Goal: Use online tool/utility: Use online tool/utility

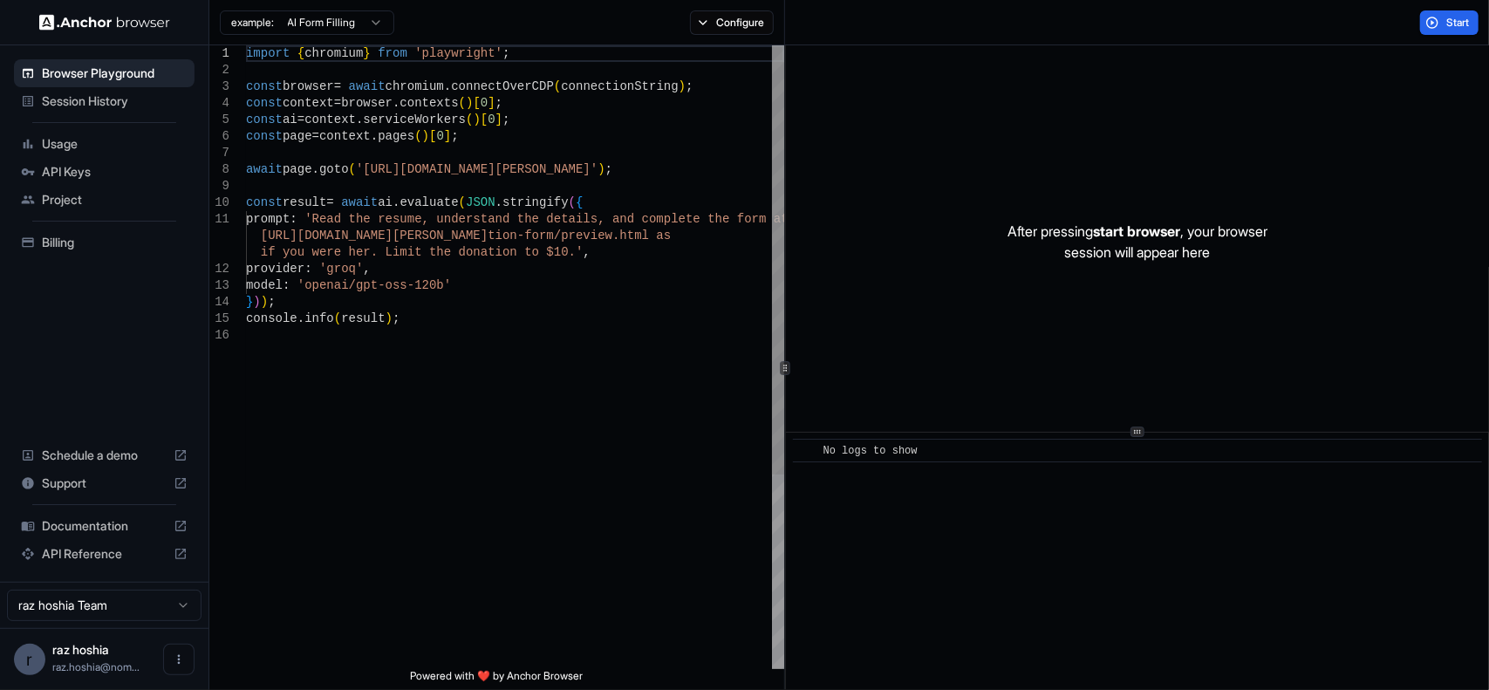
click at [539, 224] on div "import { chromium } from 'playwright' ; const browser = await chromium . connec…" at bounding box center [515, 497] width 538 height 905
click at [618, 171] on div "import { chromium } from 'playwright' ; const browser = await chromium . connec…" at bounding box center [515, 497] width 538 height 905
drag, startPoint x: 624, startPoint y: 170, endPoint x: 358, endPoint y: 172, distance: 266.0
click at [358, 172] on div "import { chromium } from 'playwright' ; const browser = await chromium . connec…" at bounding box center [515, 497] width 538 height 905
type textarea "**********"
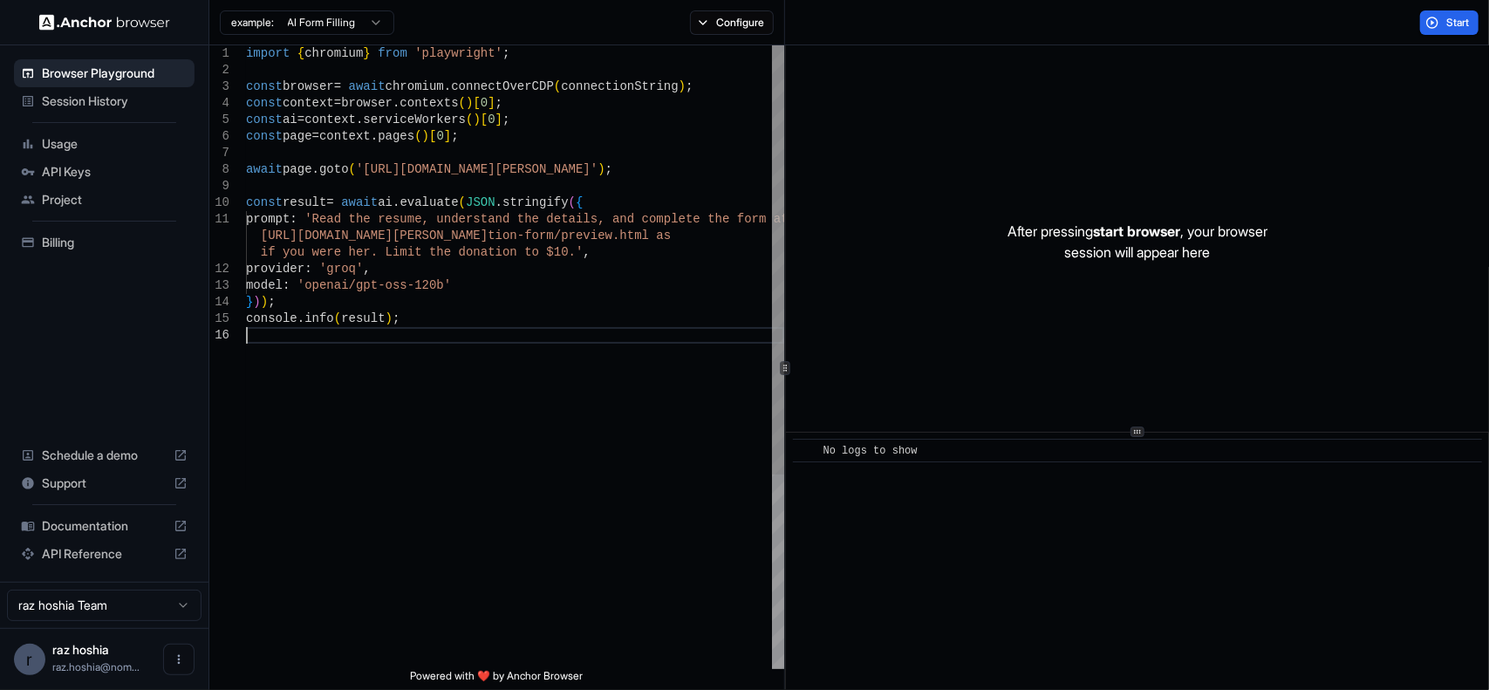
click at [502, 331] on div "import { chromium } from 'playwright' ; const browser = await chromium . connec…" at bounding box center [515, 497] width 538 height 905
drag, startPoint x: 359, startPoint y: 169, endPoint x: 619, endPoint y: 175, distance: 260.0
click at [619, 175] on div "import { chromium } from 'playwright' ; const browser = await chromium . connec…" at bounding box center [515, 497] width 538 height 905
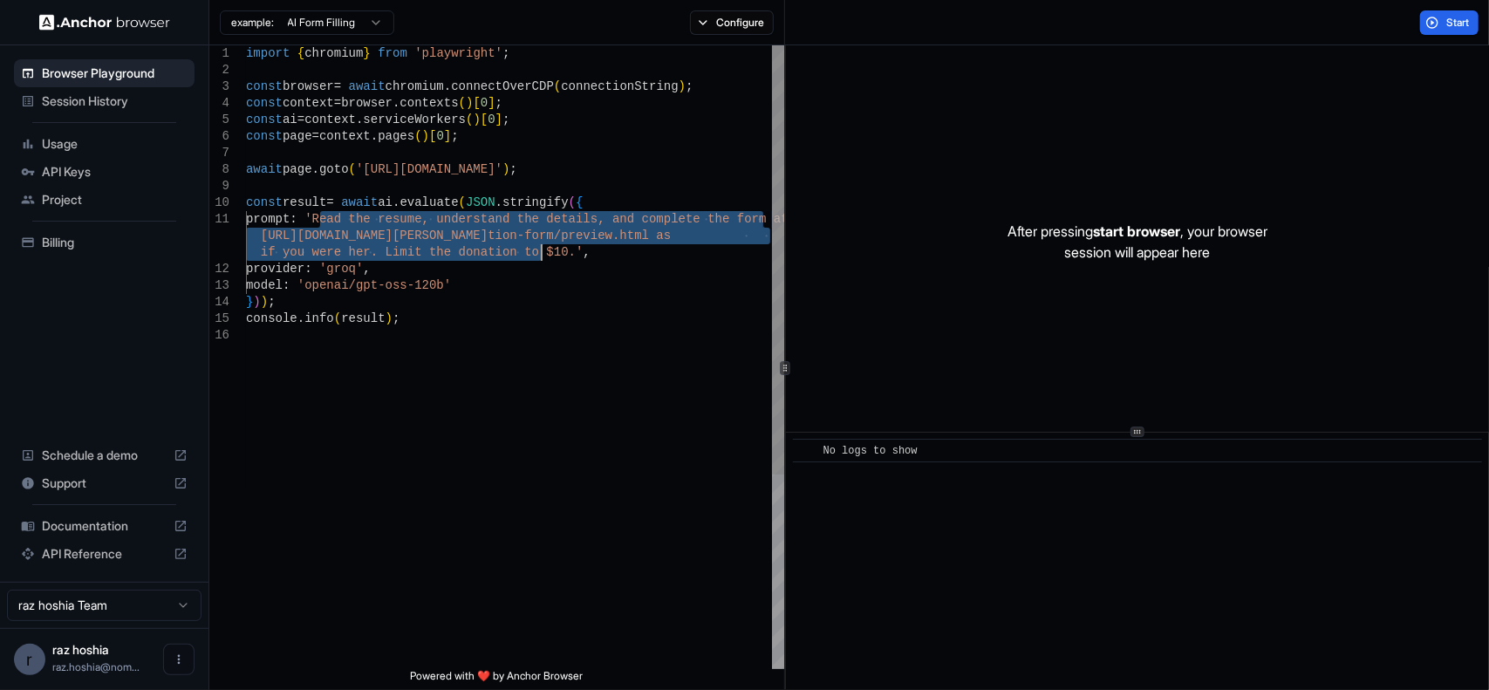
drag, startPoint x: 363, startPoint y: 228, endPoint x: 542, endPoint y: 252, distance: 180.5
click at [542, 252] on div "import { chromium } from 'playwright' ; const browser = await chromium . connec…" at bounding box center [515, 497] width 538 height 905
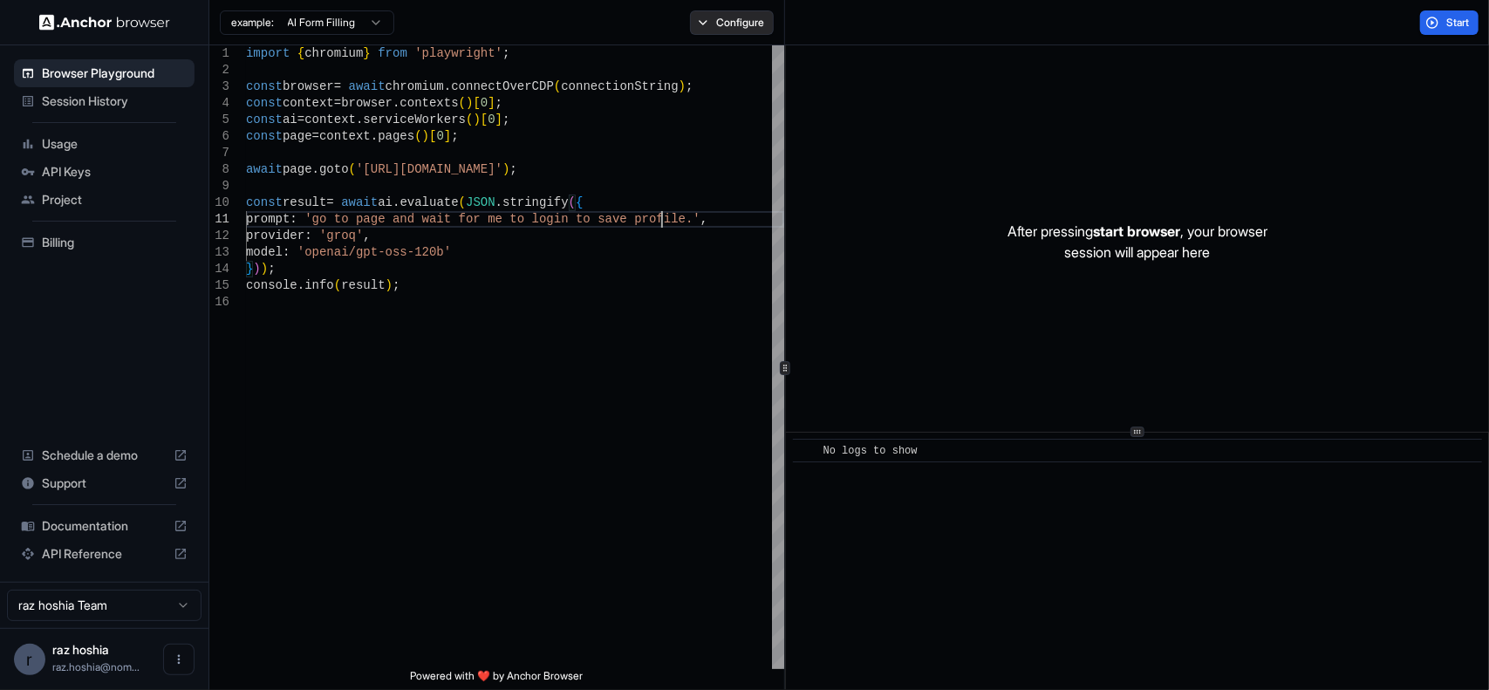
type textarea "**********"
click at [734, 20] on button "Configure" at bounding box center [732, 22] width 85 height 24
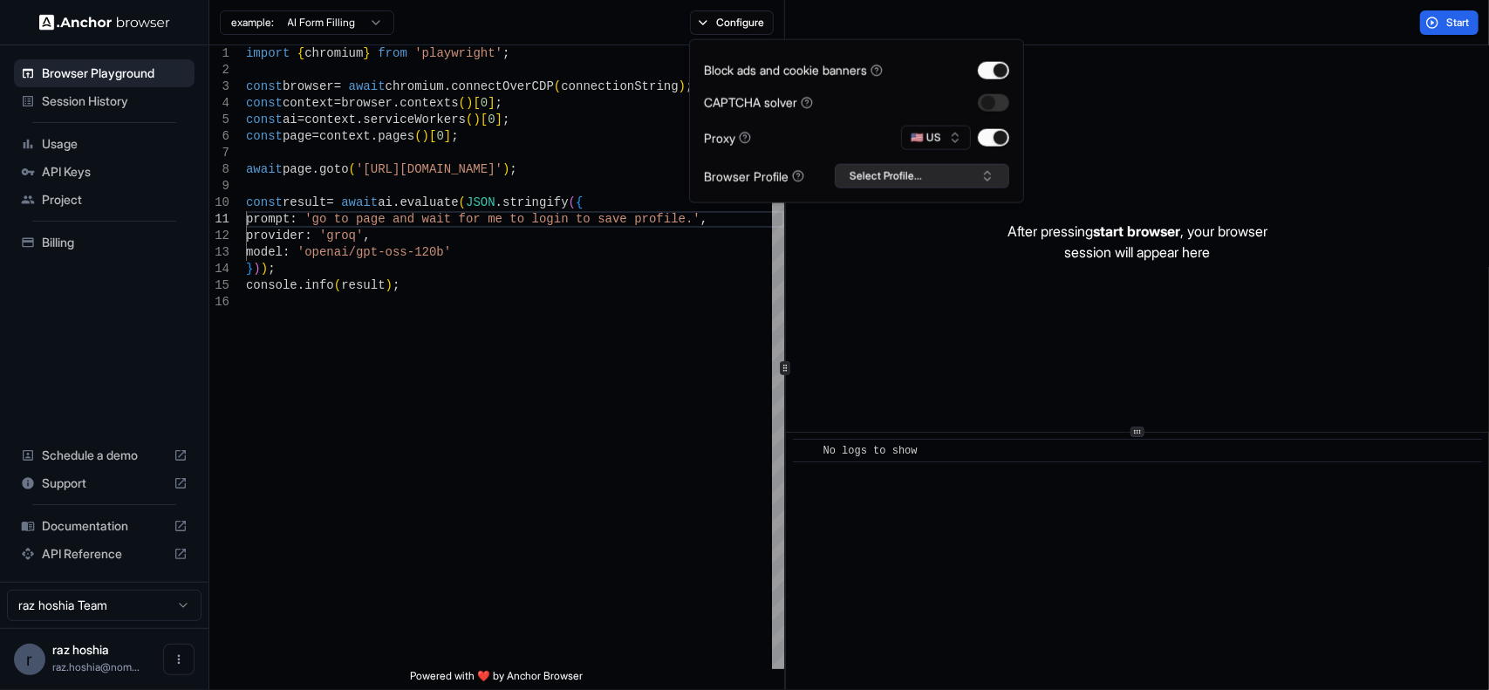
click at [869, 177] on button "Select Profile..." at bounding box center [922, 176] width 174 height 24
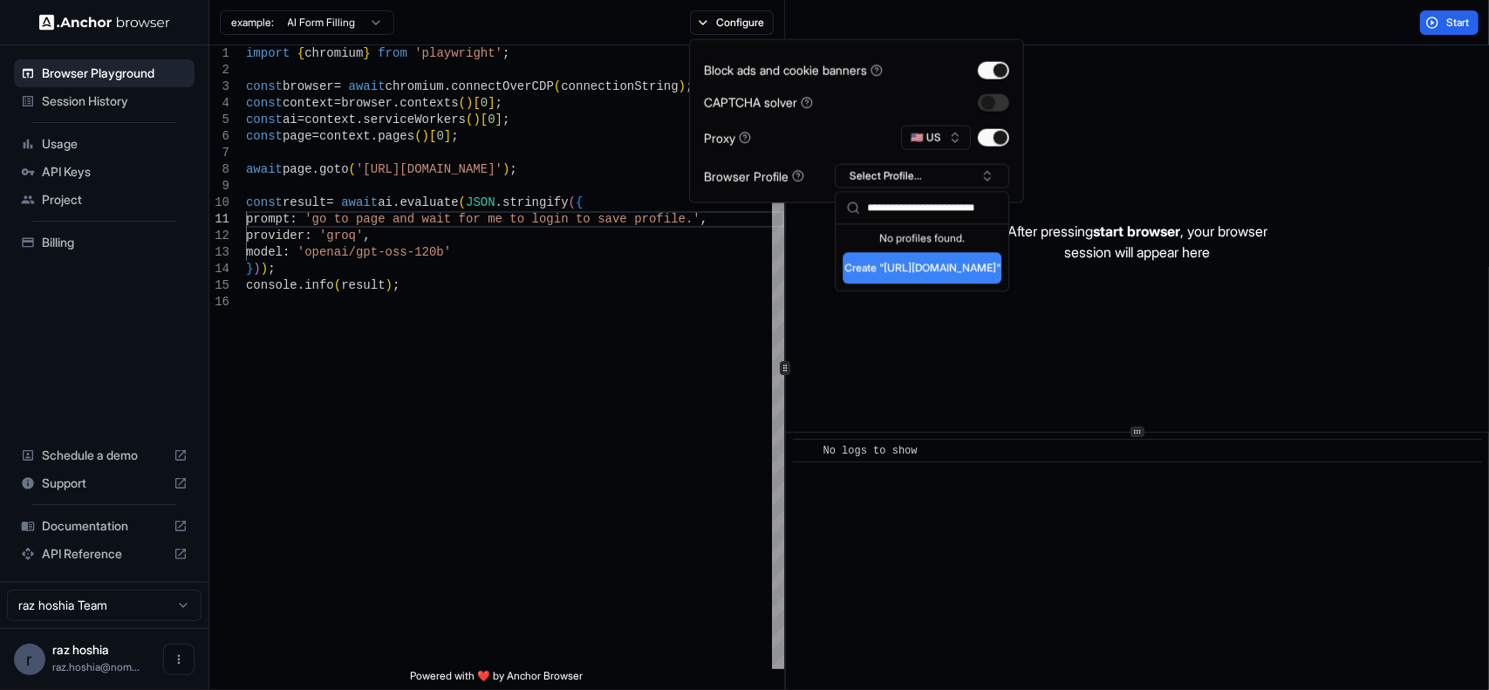
click at [947, 208] on input "**********" at bounding box center [932, 207] width 131 height 31
type input "********"
click at [930, 266] on button "Create "navattic"" at bounding box center [922, 267] width 159 height 31
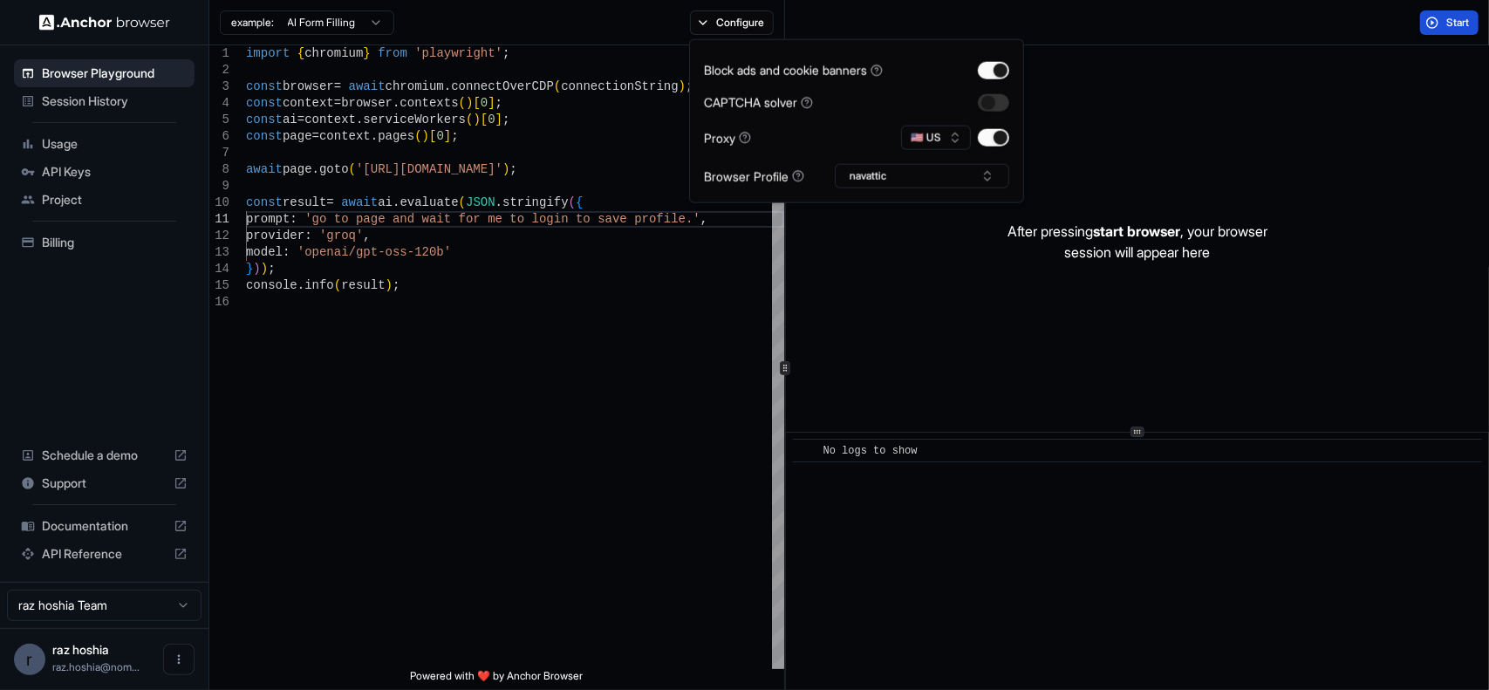
click at [1430, 27] on button "Start" at bounding box center [1449, 22] width 58 height 24
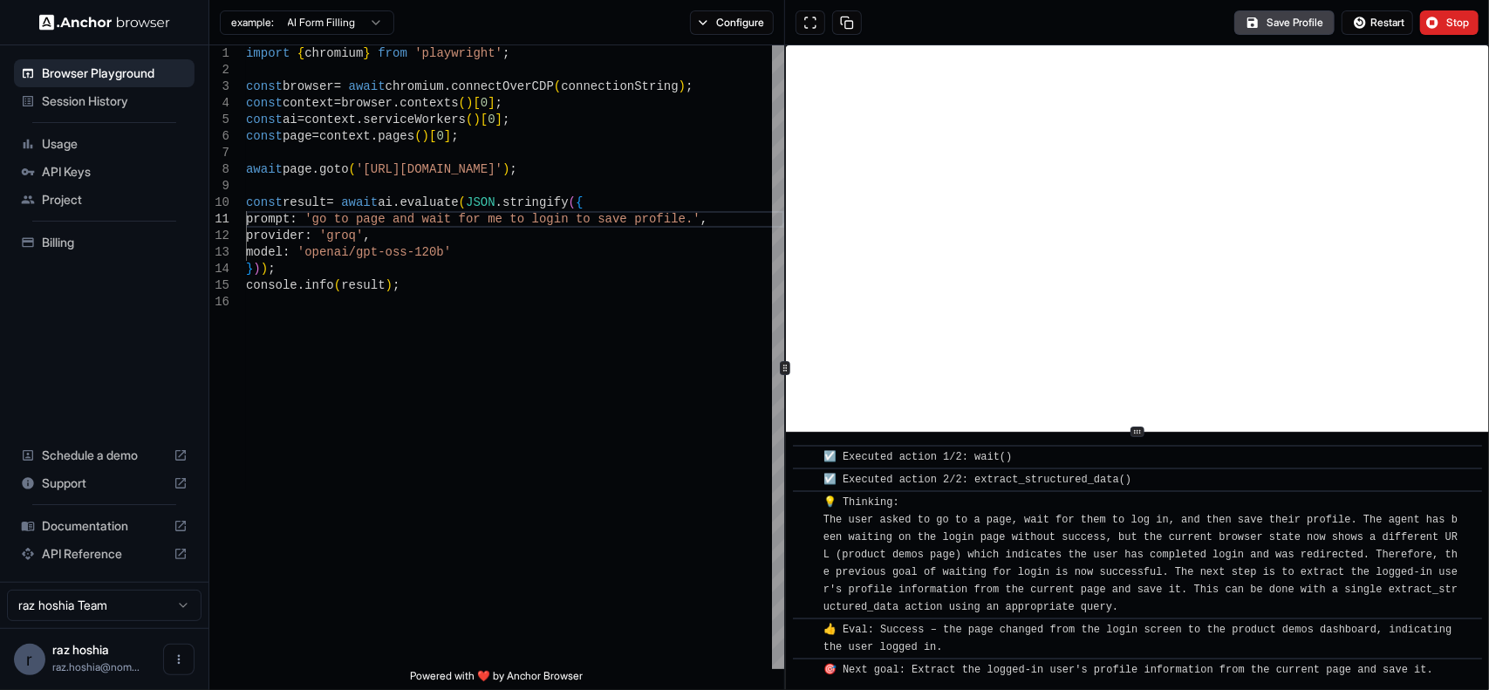
scroll to position [2543, 0]
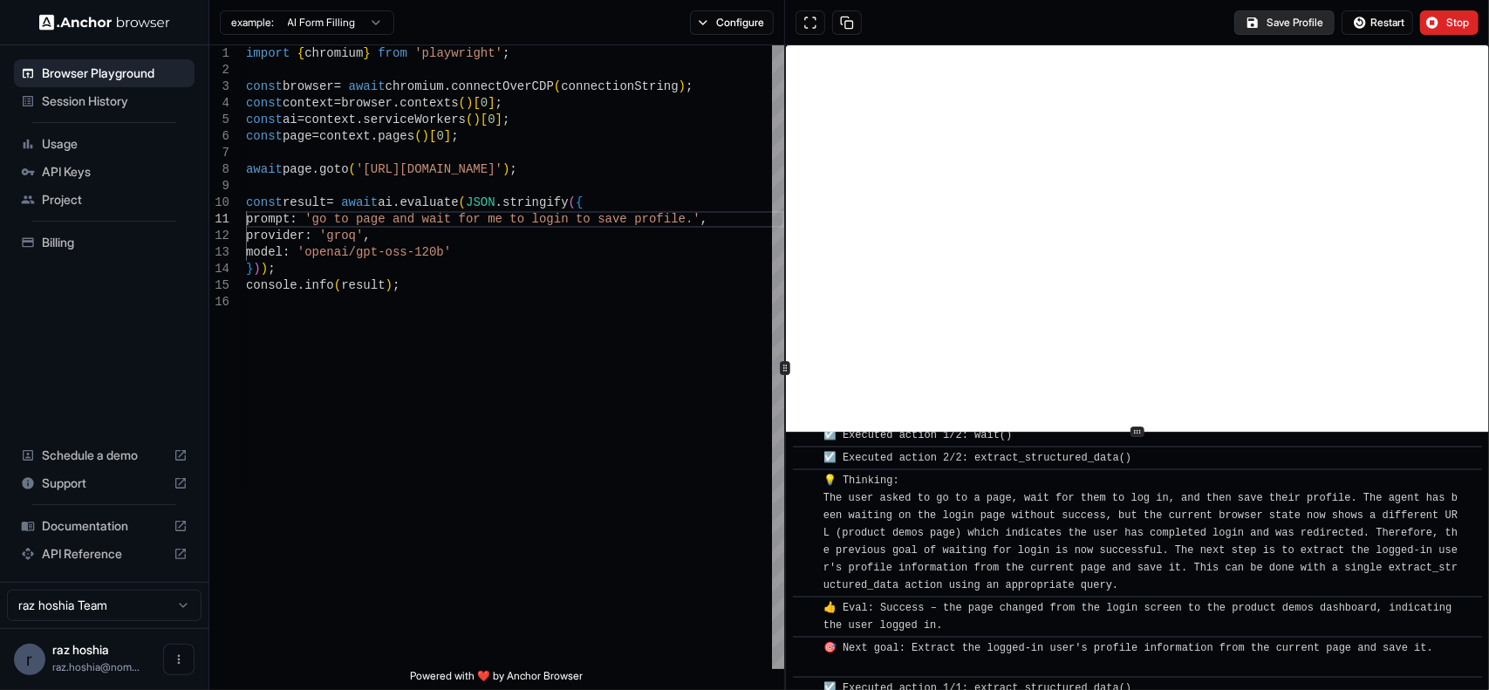
click at [1294, 27] on button "Save Profile" at bounding box center [1284, 22] width 100 height 24
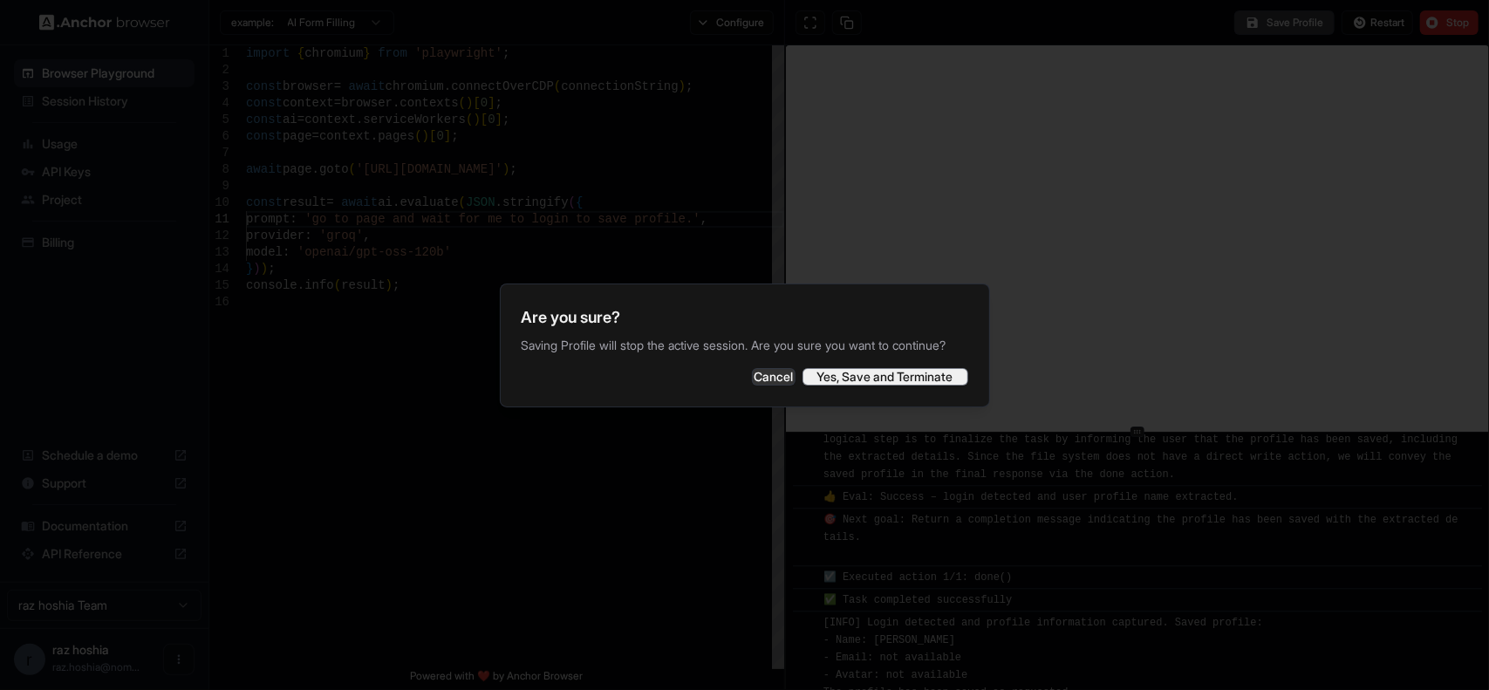
click at [857, 386] on button "Yes, Save and Terminate" at bounding box center [885, 376] width 166 height 17
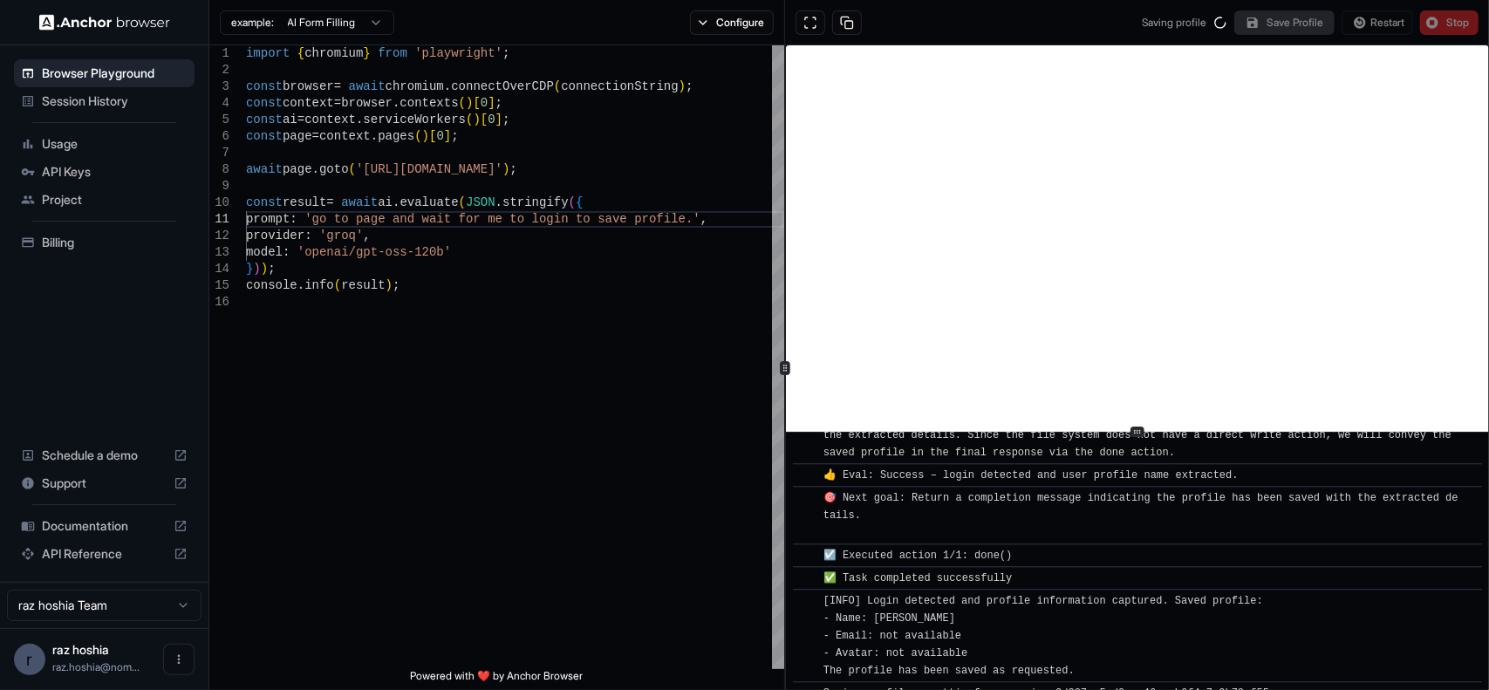
scroll to position [0, 0]
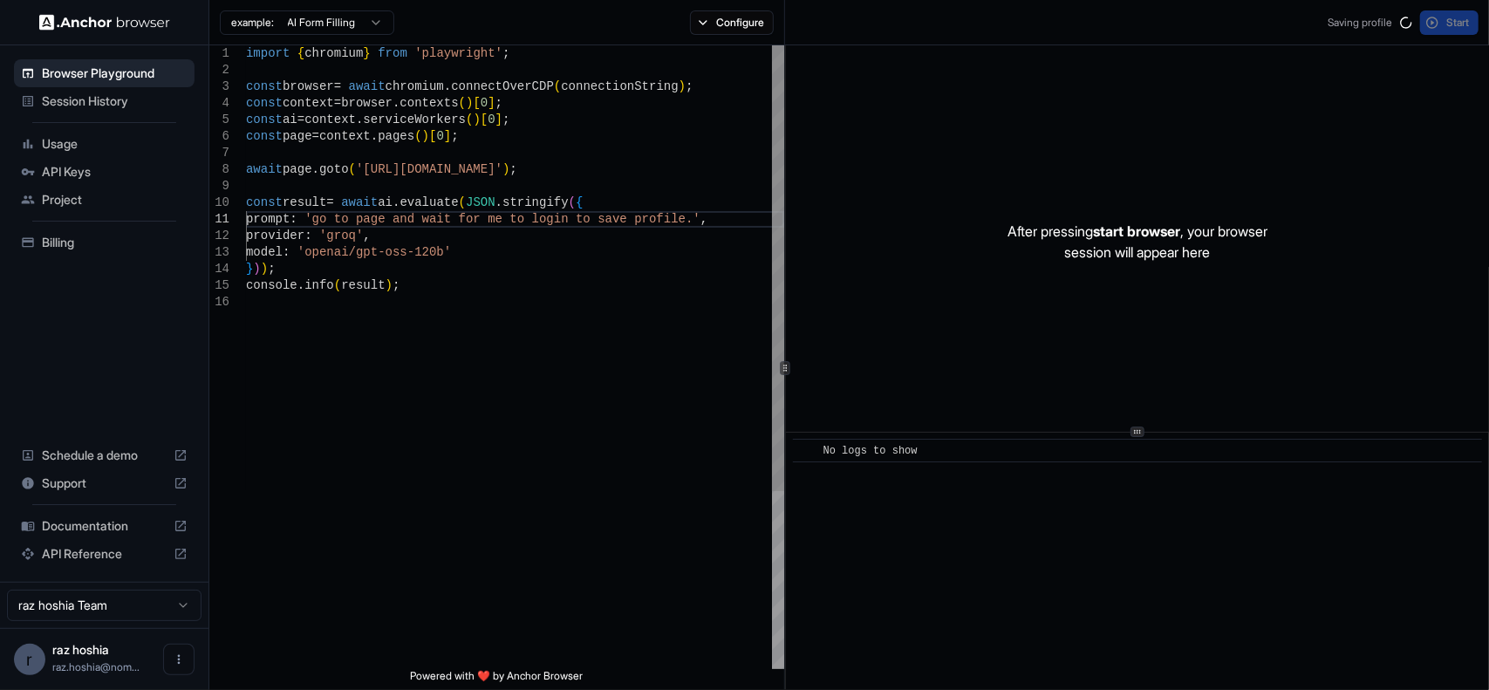
click at [625, 253] on div "import { chromium } from 'playwright' ; const browser = await chromium . connec…" at bounding box center [515, 481] width 538 height 872
drag, startPoint x: 669, startPoint y: 220, endPoint x: 318, endPoint y: 222, distance: 350.6
click at [318, 222] on div "import { chromium } from 'playwright' ; const browser = await chromium . connec…" at bounding box center [515, 481] width 538 height 872
click at [424, 297] on div "import { chromium } from 'playwright' ; const browser = await chromium . connec…" at bounding box center [515, 481] width 538 height 872
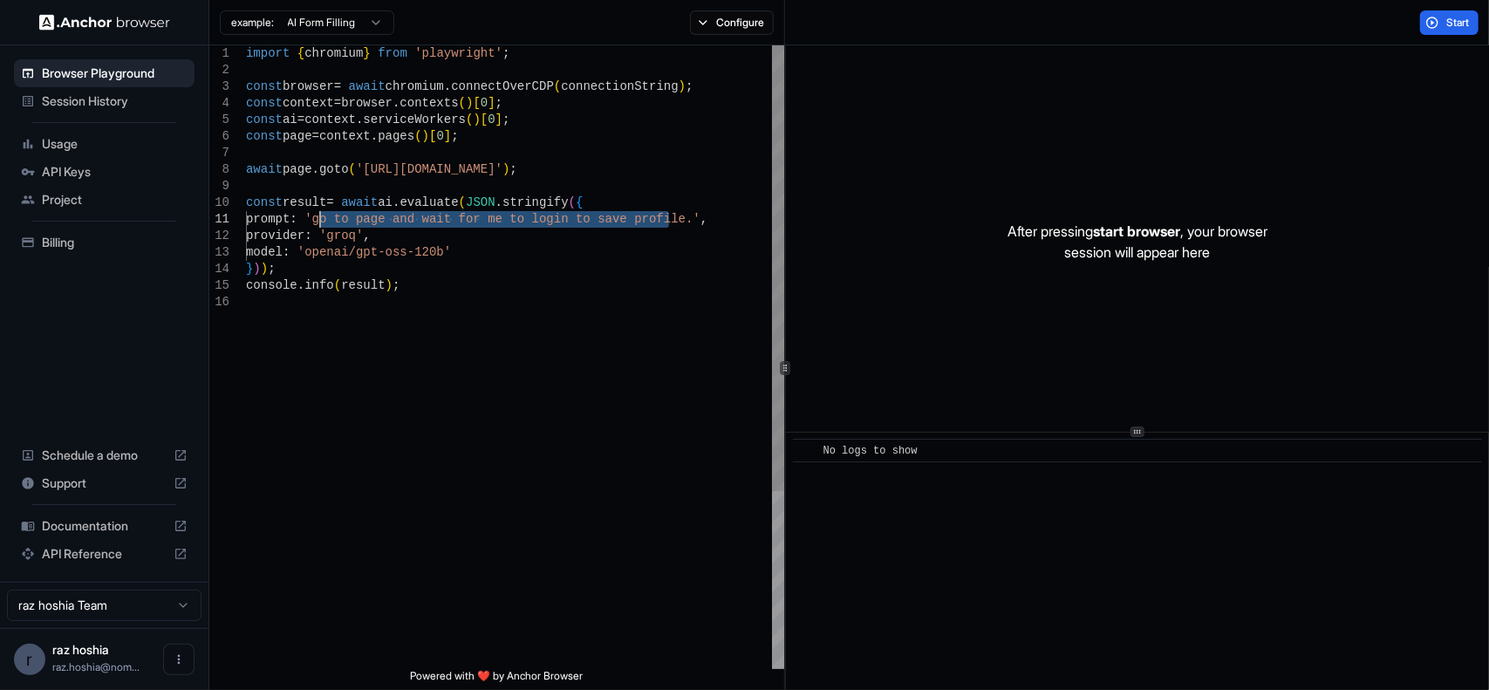
drag, startPoint x: 668, startPoint y: 222, endPoint x: 319, endPoint y: 220, distance: 348.9
click at [319, 220] on div "import { chromium } from 'playwright' ; const browser = await chromium . connec…" at bounding box center [515, 481] width 538 height 872
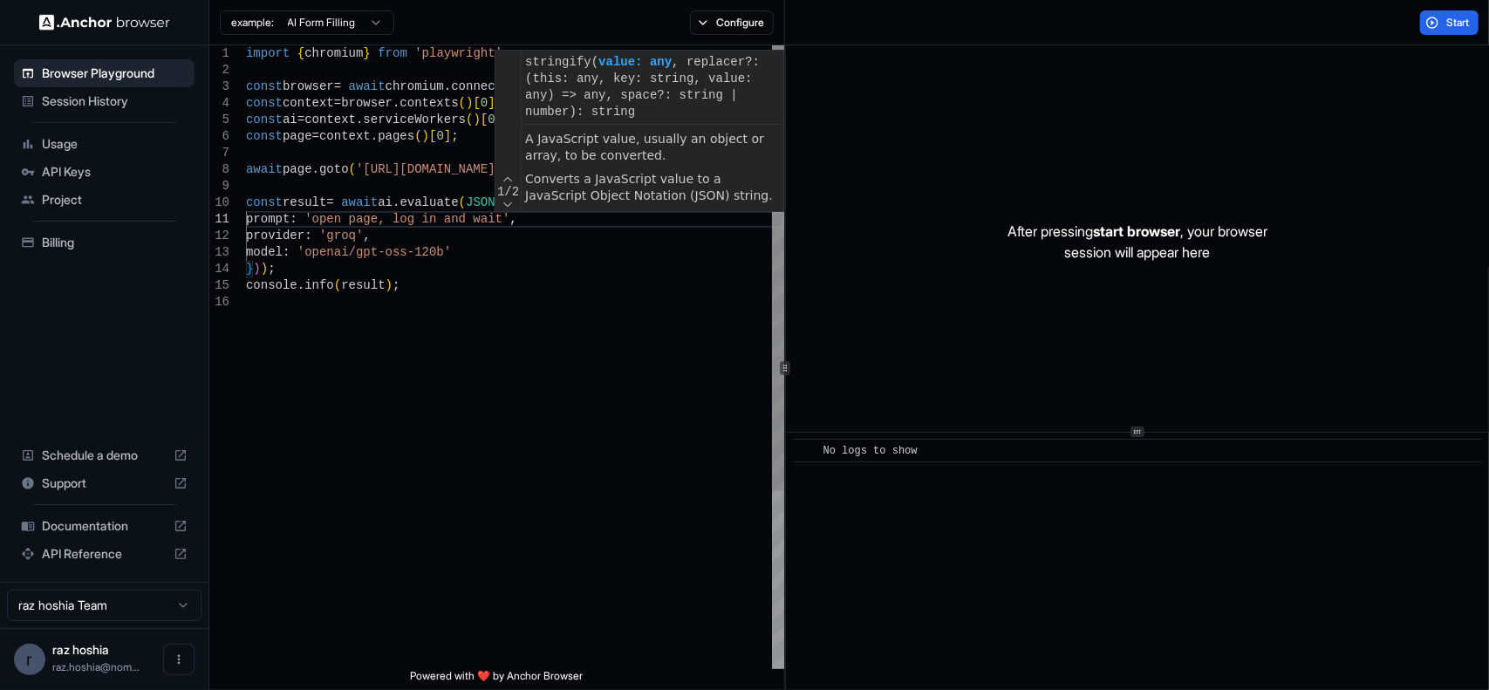
click at [345, 360] on div "import { chromium } from 'playwright' ; const browser = await chromium . connec…" at bounding box center [515, 481] width 538 height 872
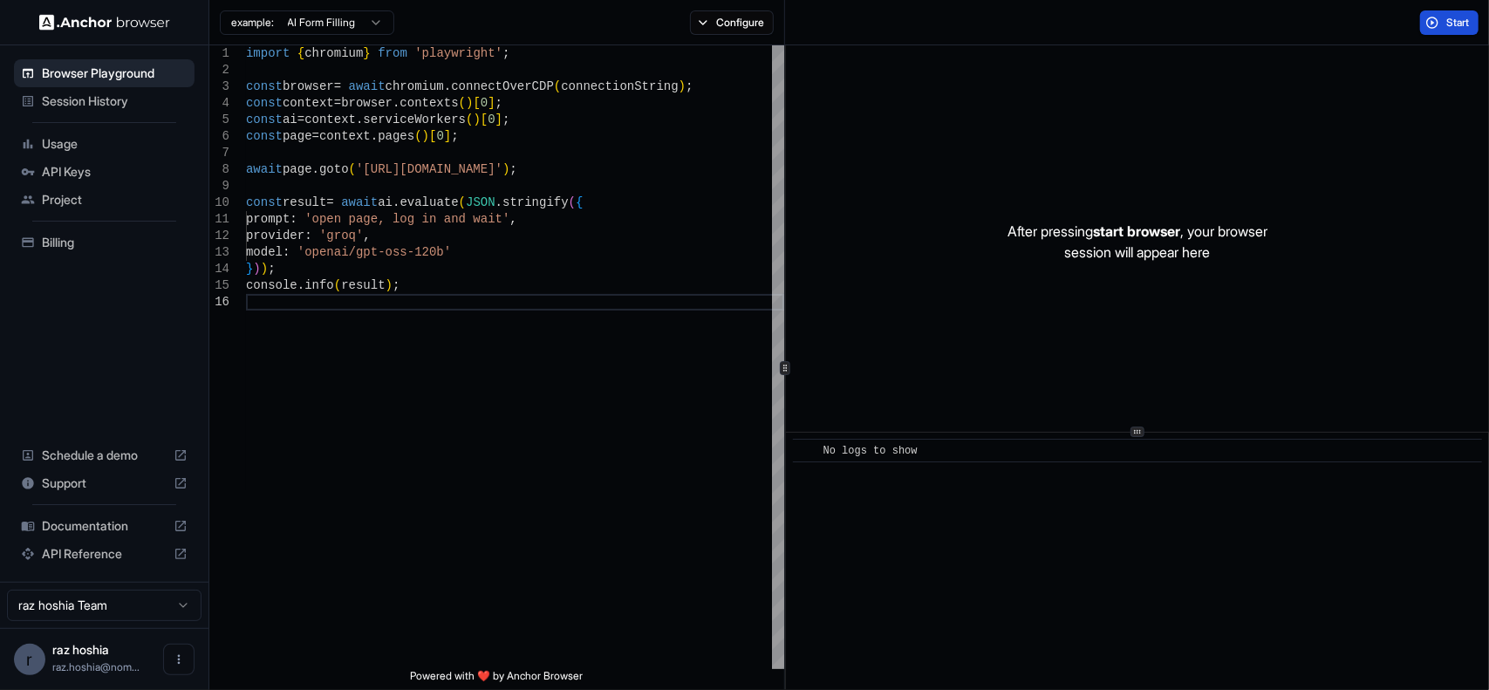
click at [1457, 24] on span "Start" at bounding box center [1458, 23] width 24 height 14
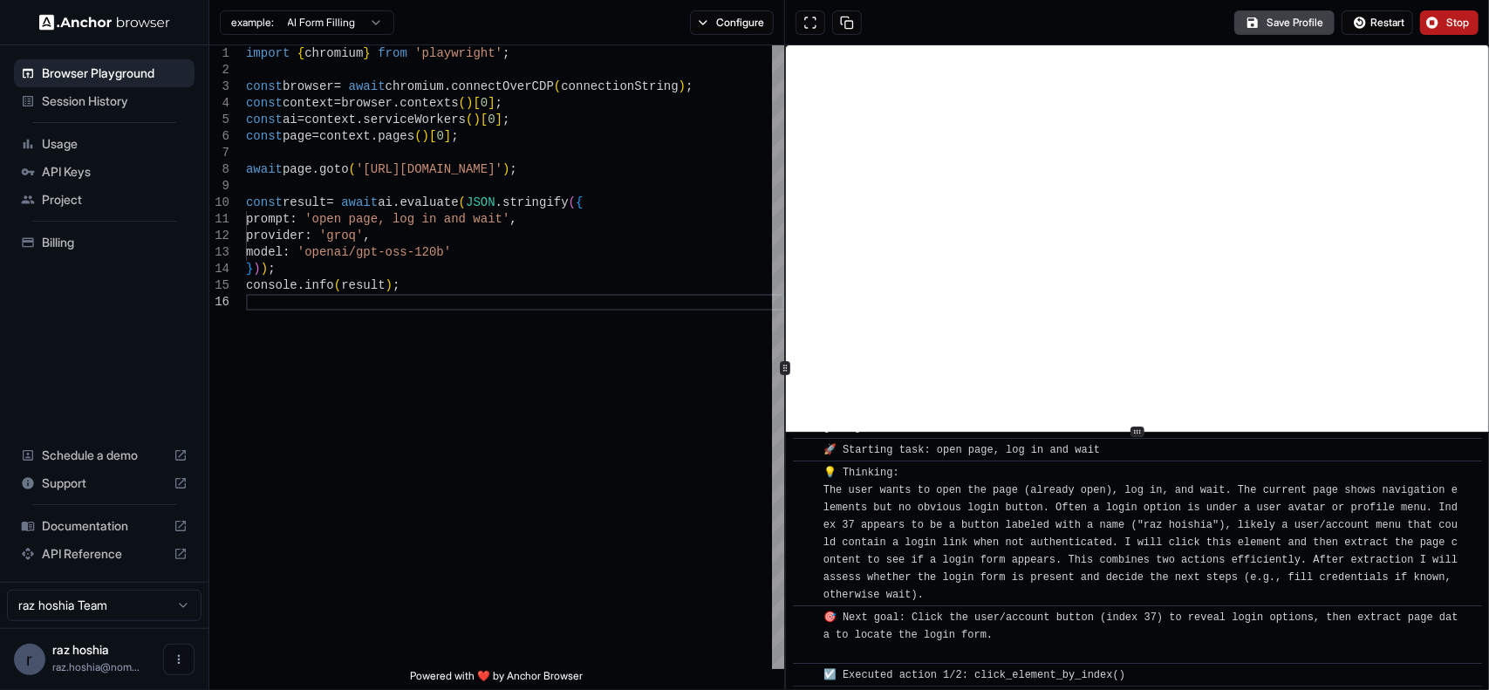
scroll to position [45, 0]
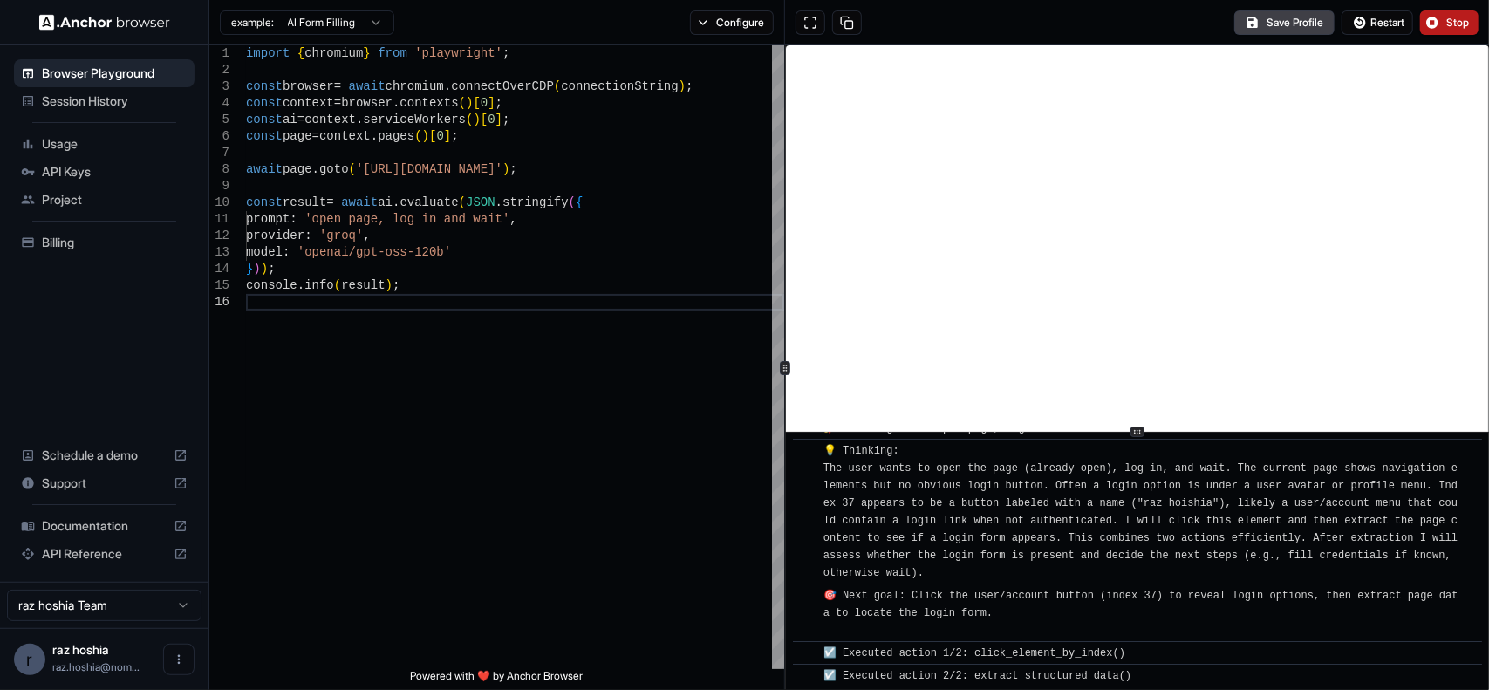
click at [1450, 24] on span "Stop" at bounding box center [1458, 23] width 24 height 14
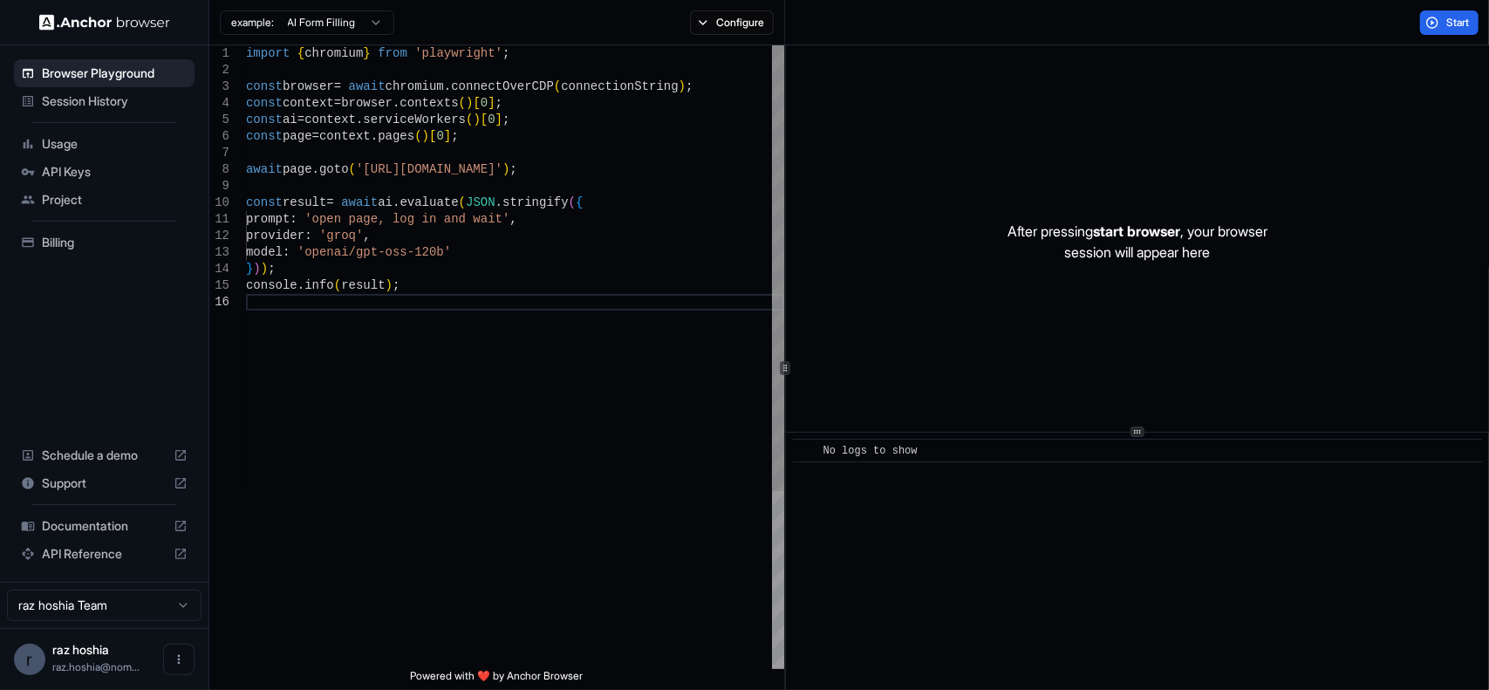
scroll to position [1, 0]
click at [495, 220] on div "import { chromium } from 'playwright' ; const browser = await chromium . connec…" at bounding box center [515, 481] width 538 height 872
click at [1428, 29] on button "Start" at bounding box center [1449, 22] width 58 height 24
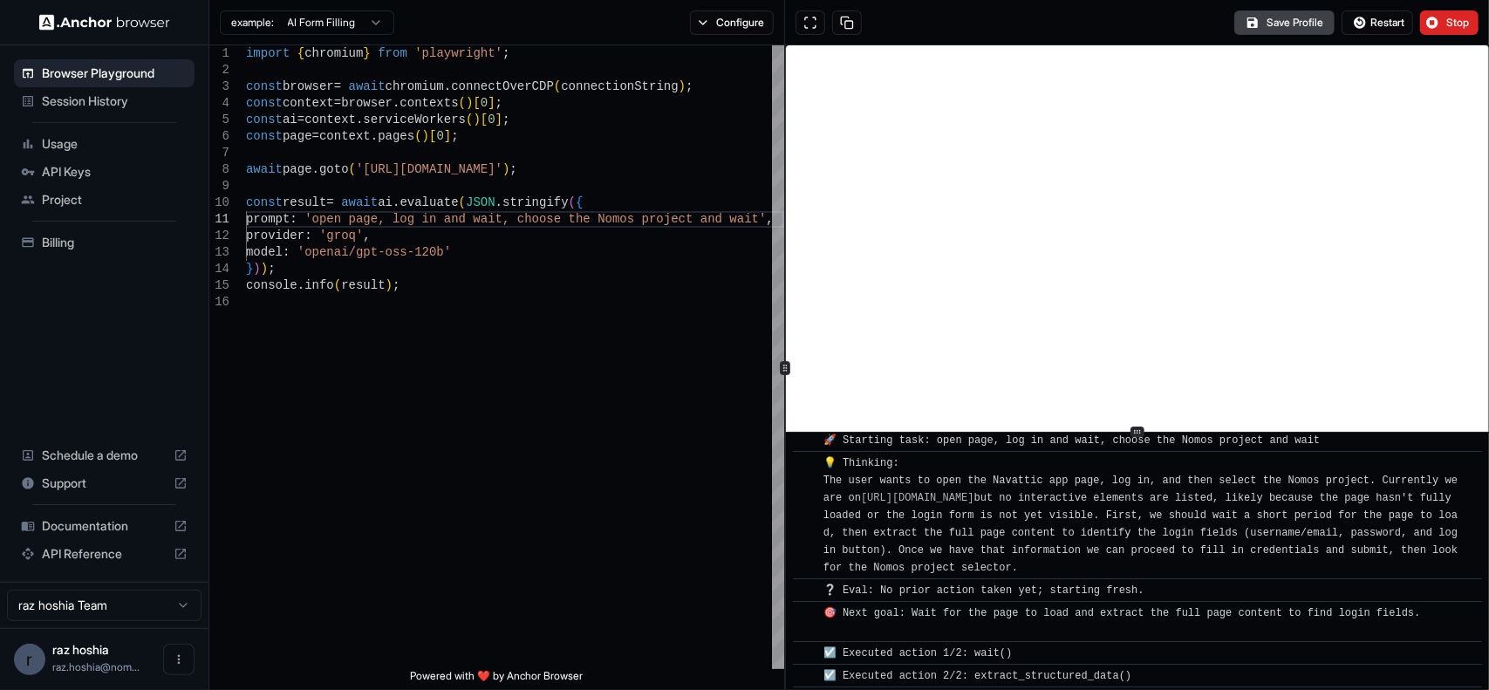
scroll to position [340, 0]
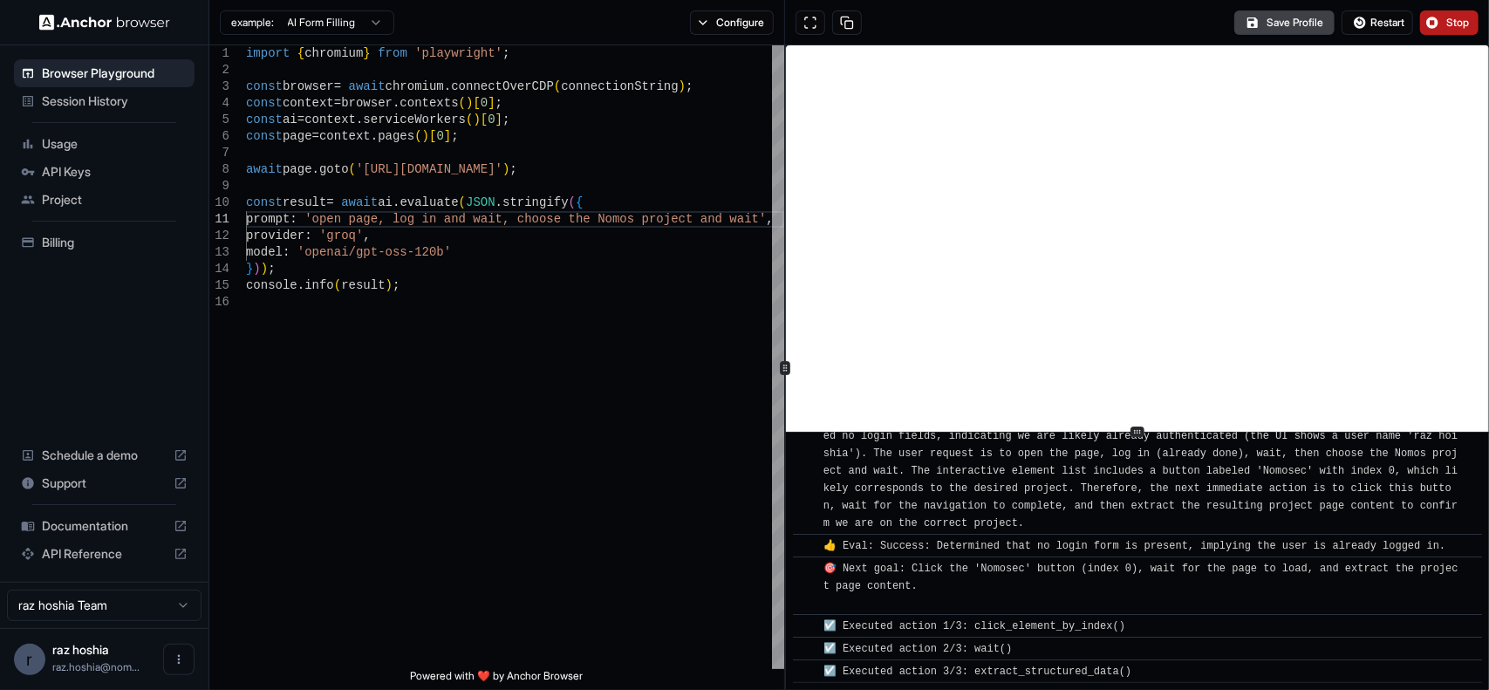
click at [1443, 24] on button "Stop" at bounding box center [1449, 22] width 58 height 24
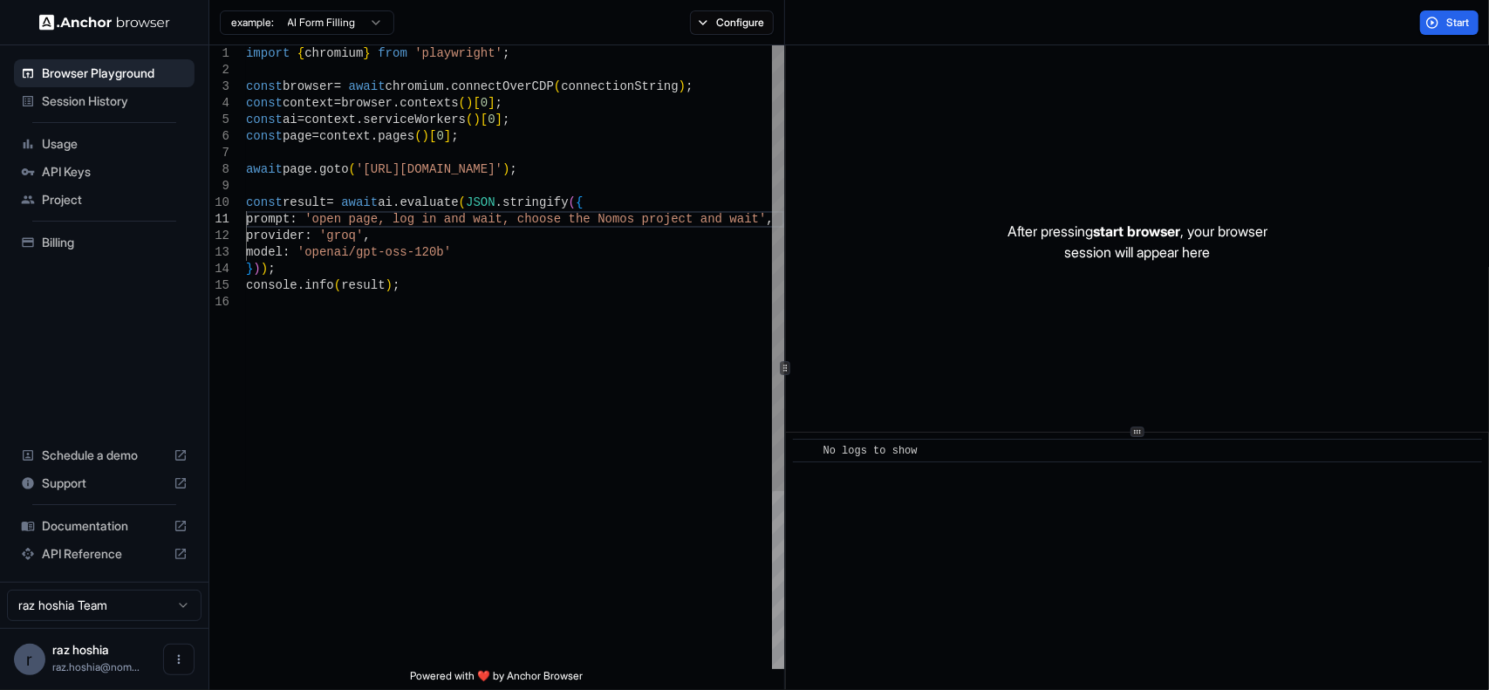
click at [485, 243] on div "import { chromium } from 'playwright' ; const browser = await chromium . connec…" at bounding box center [515, 481] width 538 height 872
click at [730, 215] on div "import { chromium } from 'playwright' ; const browser = await chromium . connec…" at bounding box center [515, 481] width 538 height 872
click at [1439, 27] on button "Start" at bounding box center [1449, 22] width 58 height 24
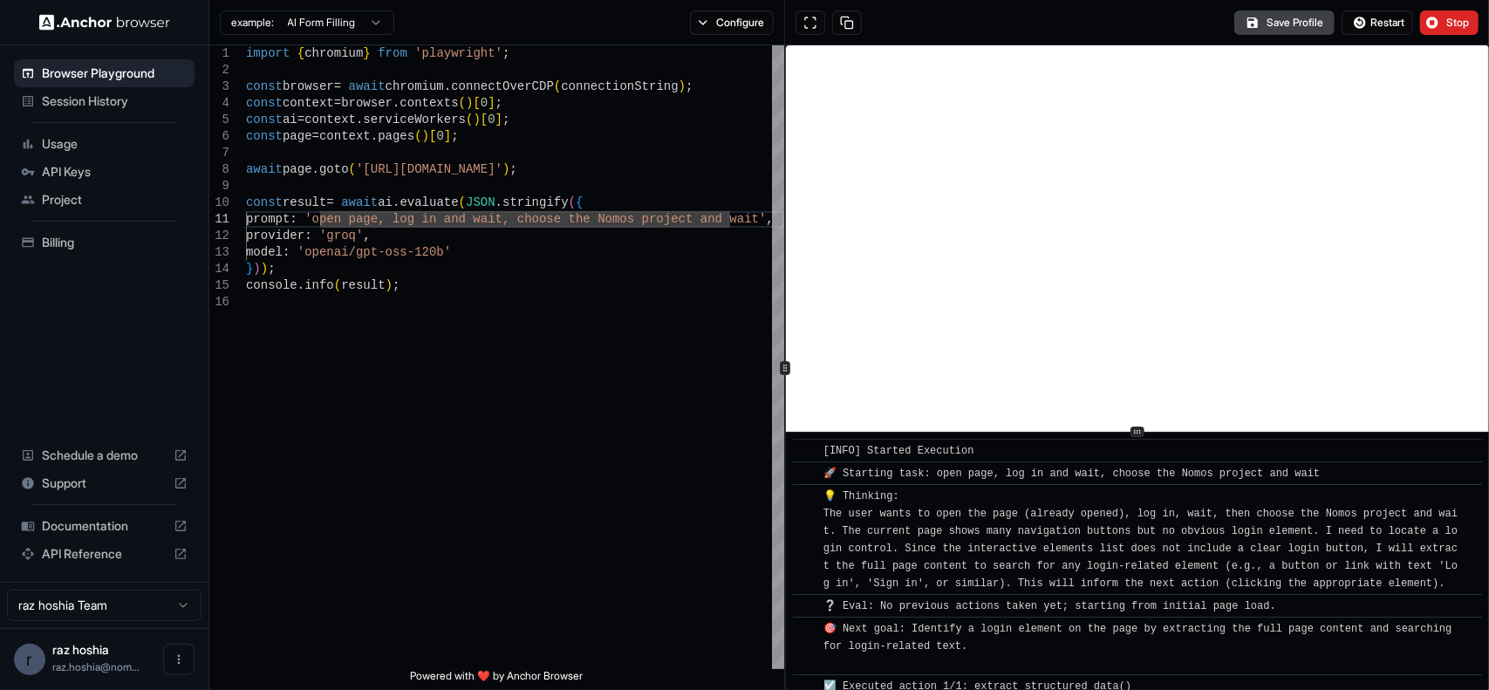
scroll to position [296, 0]
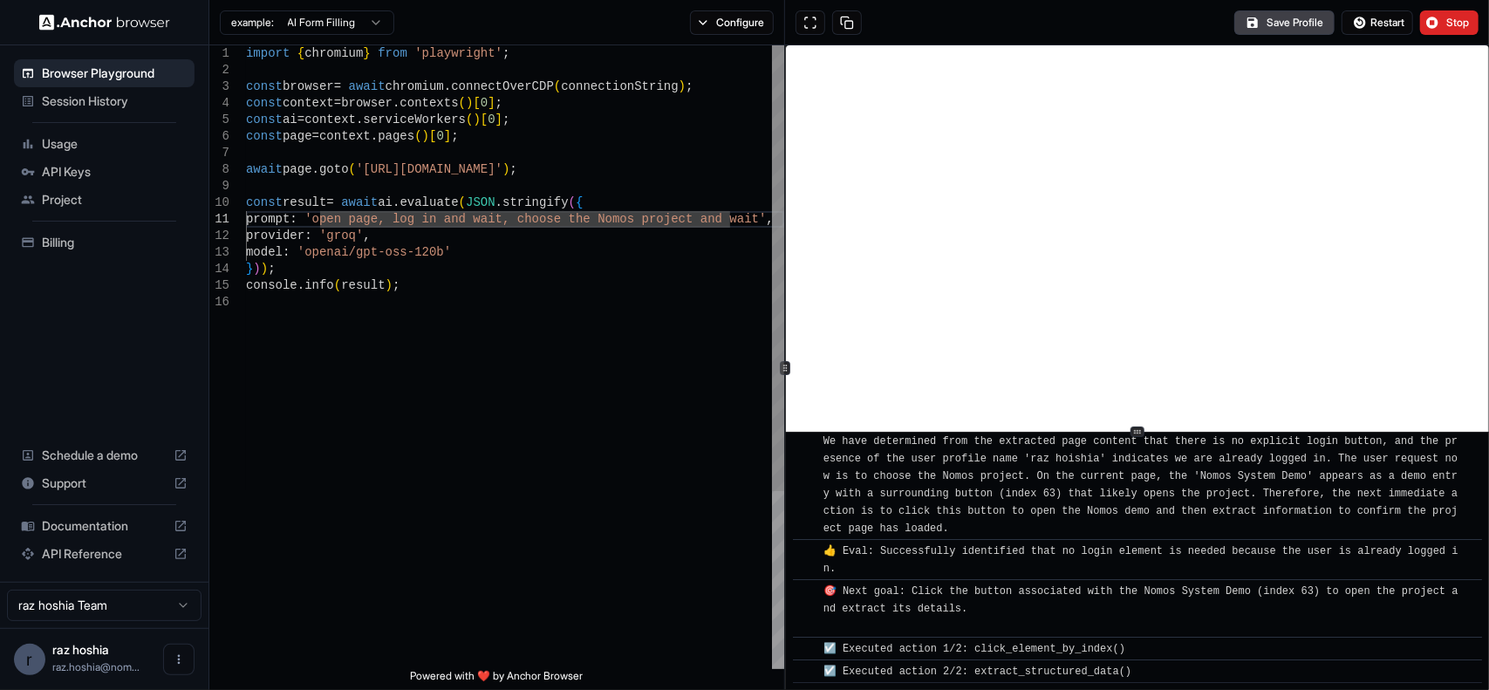
click at [640, 254] on div "import { chromium } from 'playwright' ; const browser = await chromium . connec…" at bounding box center [515, 481] width 538 height 872
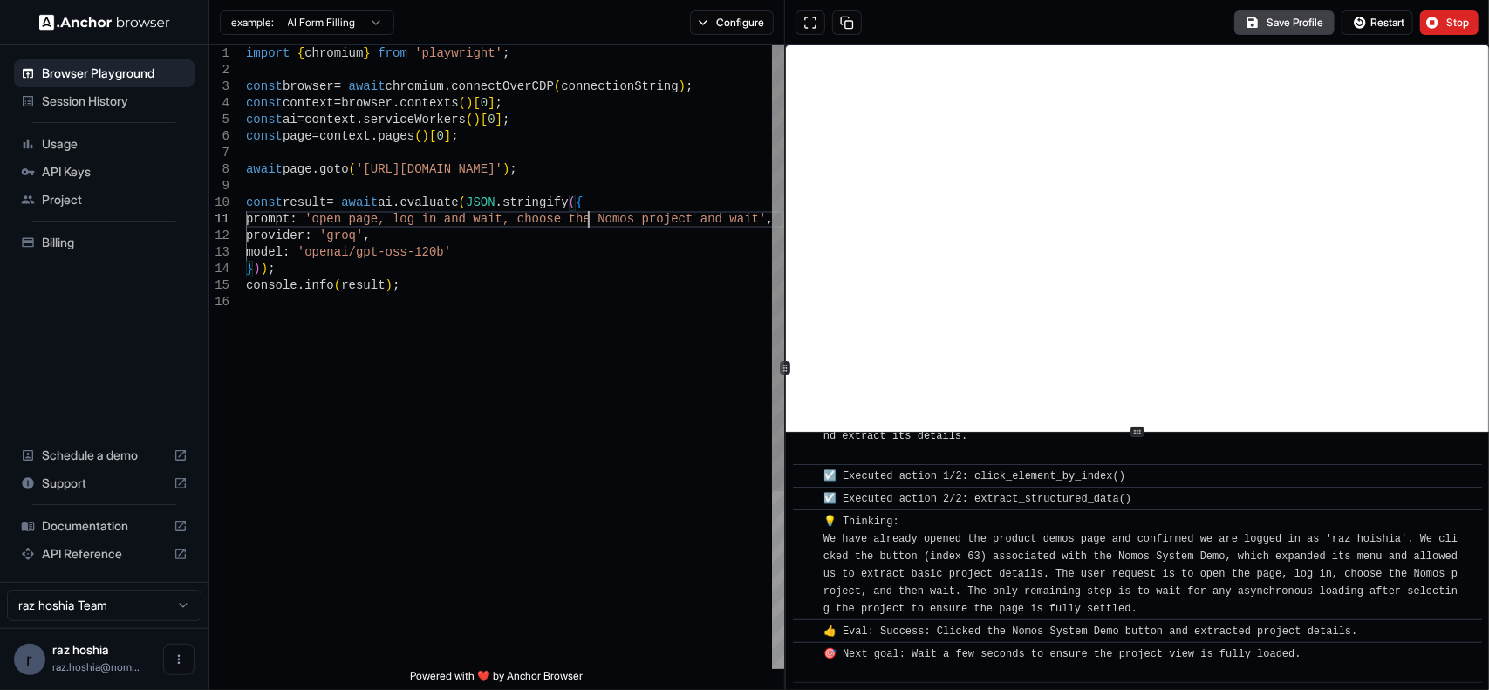
click at [585, 215] on div "import { chromium } from 'playwright' ; const browser = await chromium . connec…" at bounding box center [515, 481] width 538 height 872
click at [619, 210] on div "import { chromium } from 'playwright' ; const browser = await chromium . connec…" at bounding box center [515, 481] width 538 height 872
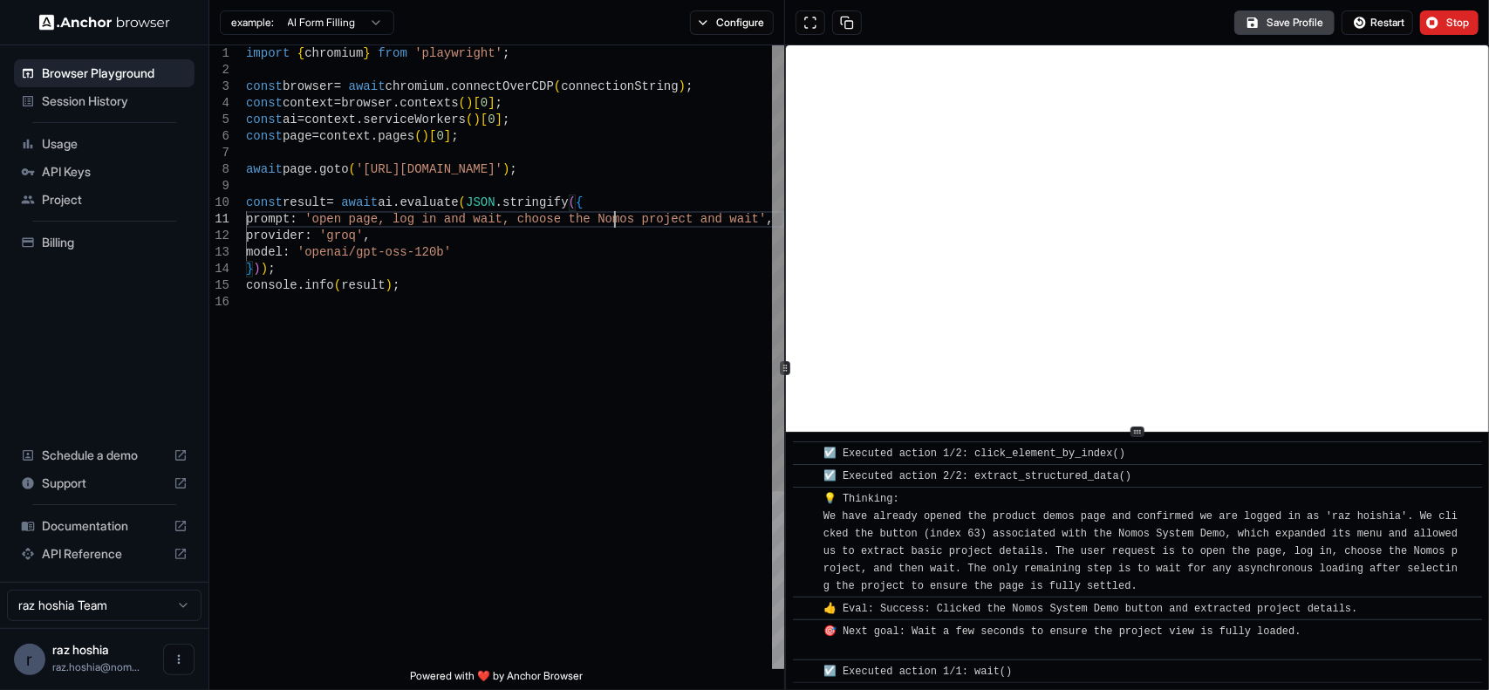
click at [614, 218] on div "import { chromium } from 'playwright' ; const browser = await chromium . connec…" at bounding box center [515, 481] width 538 height 872
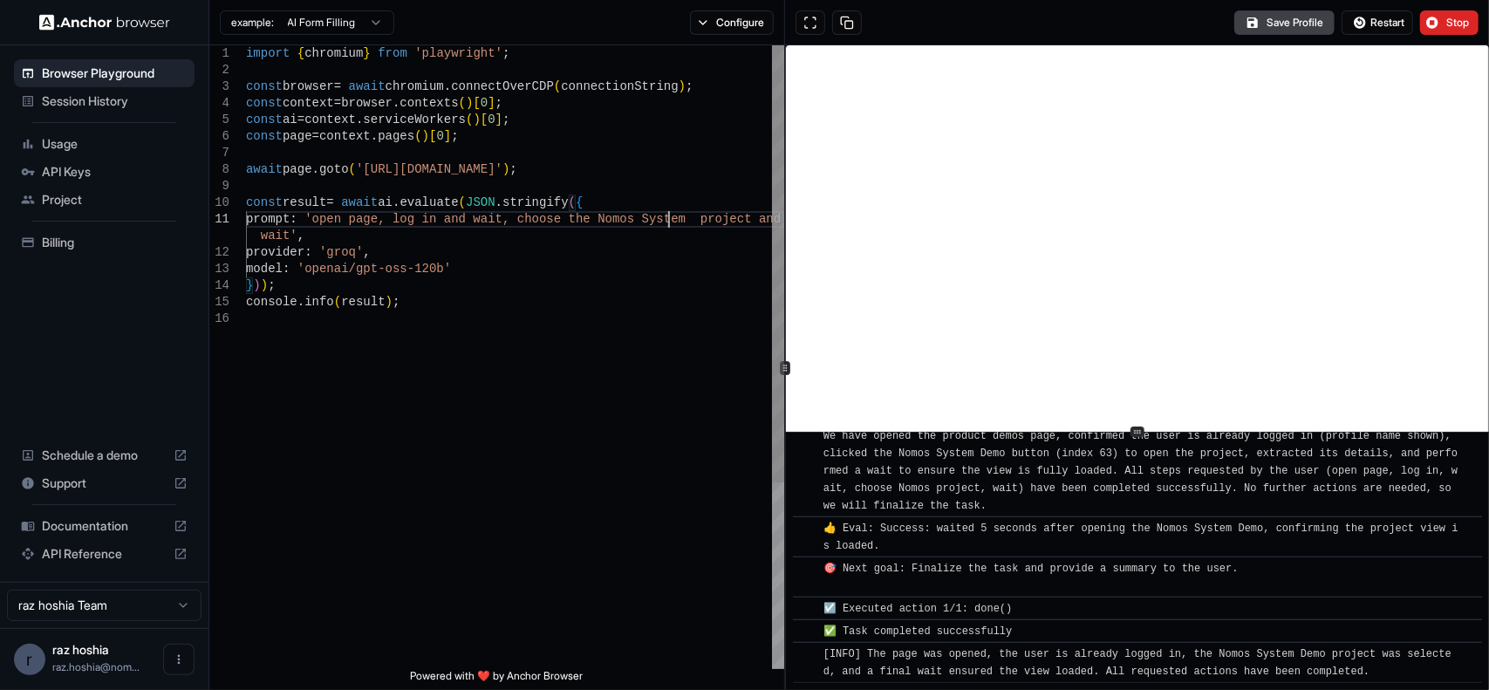
scroll to position [783, 0]
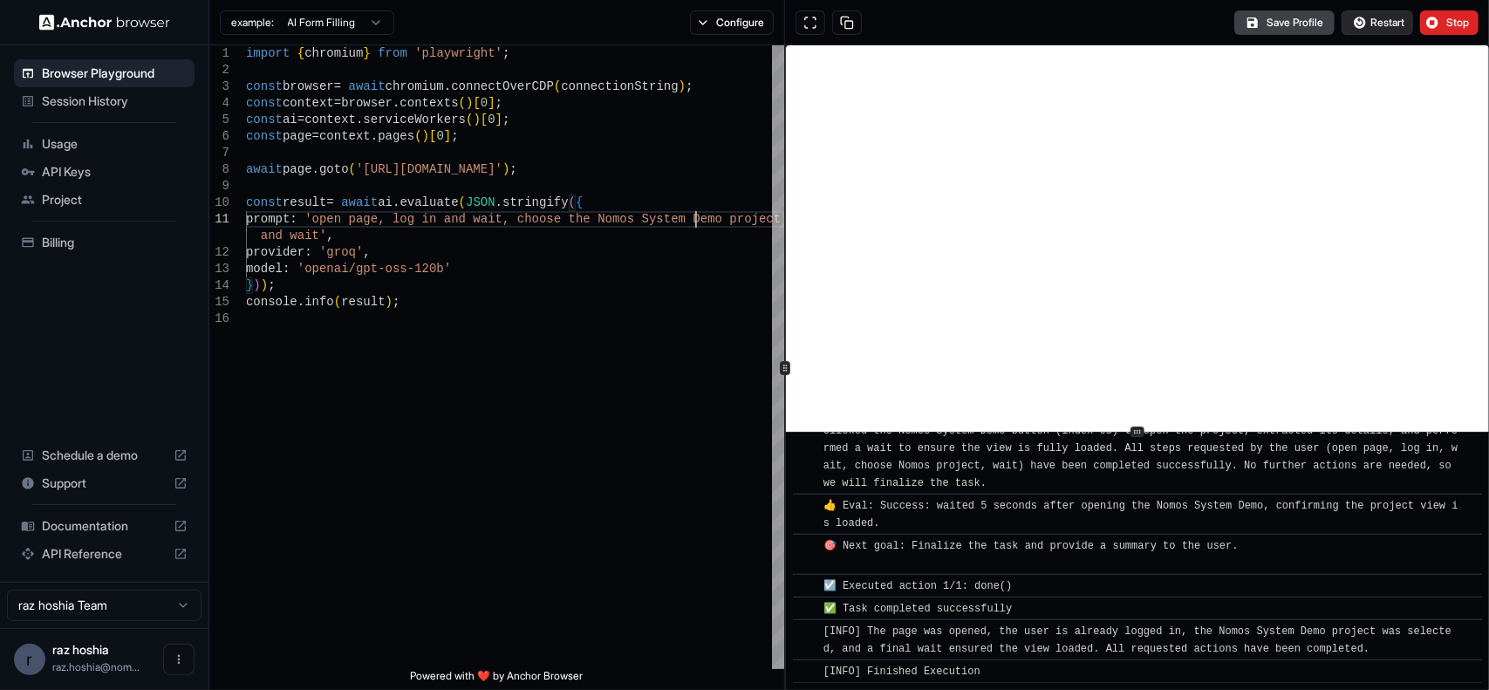
click at [1385, 14] on button "Restart" at bounding box center [1378, 22] width 72 height 24
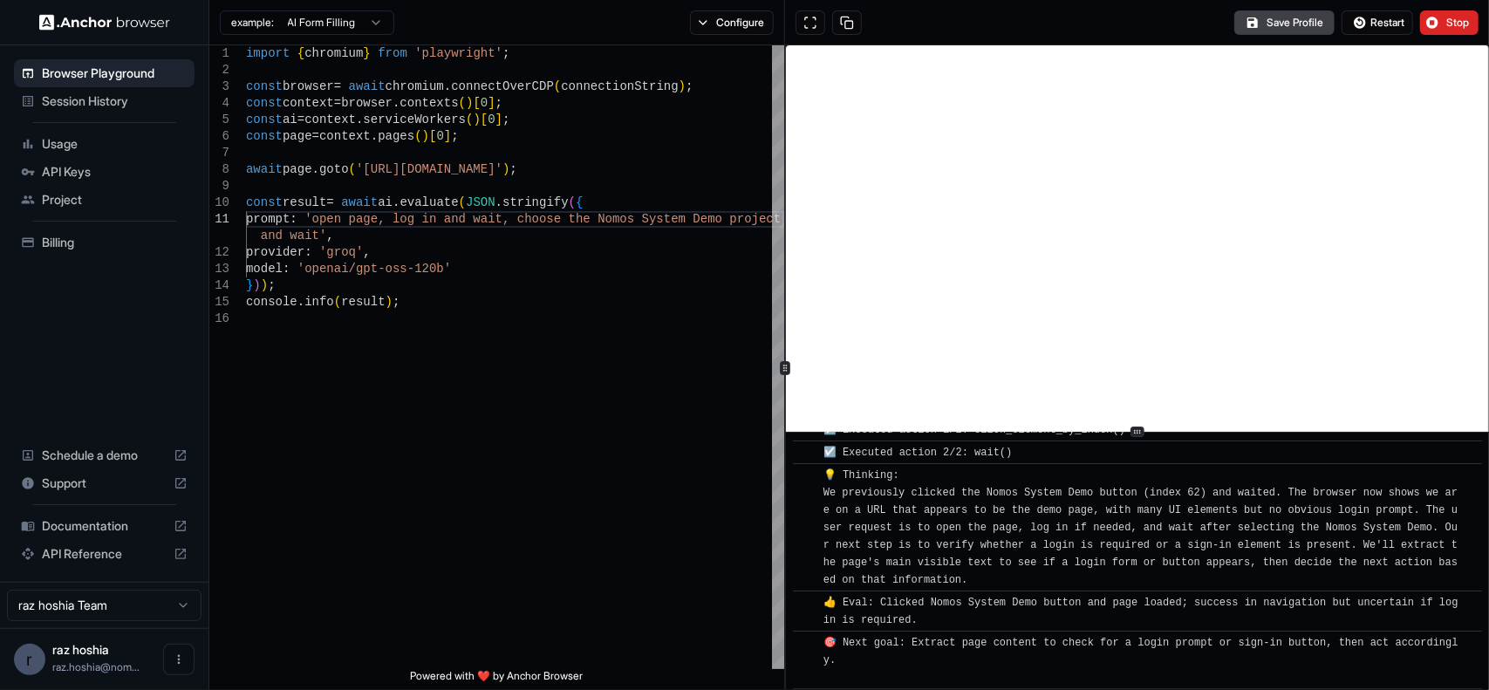
scroll to position [278, 0]
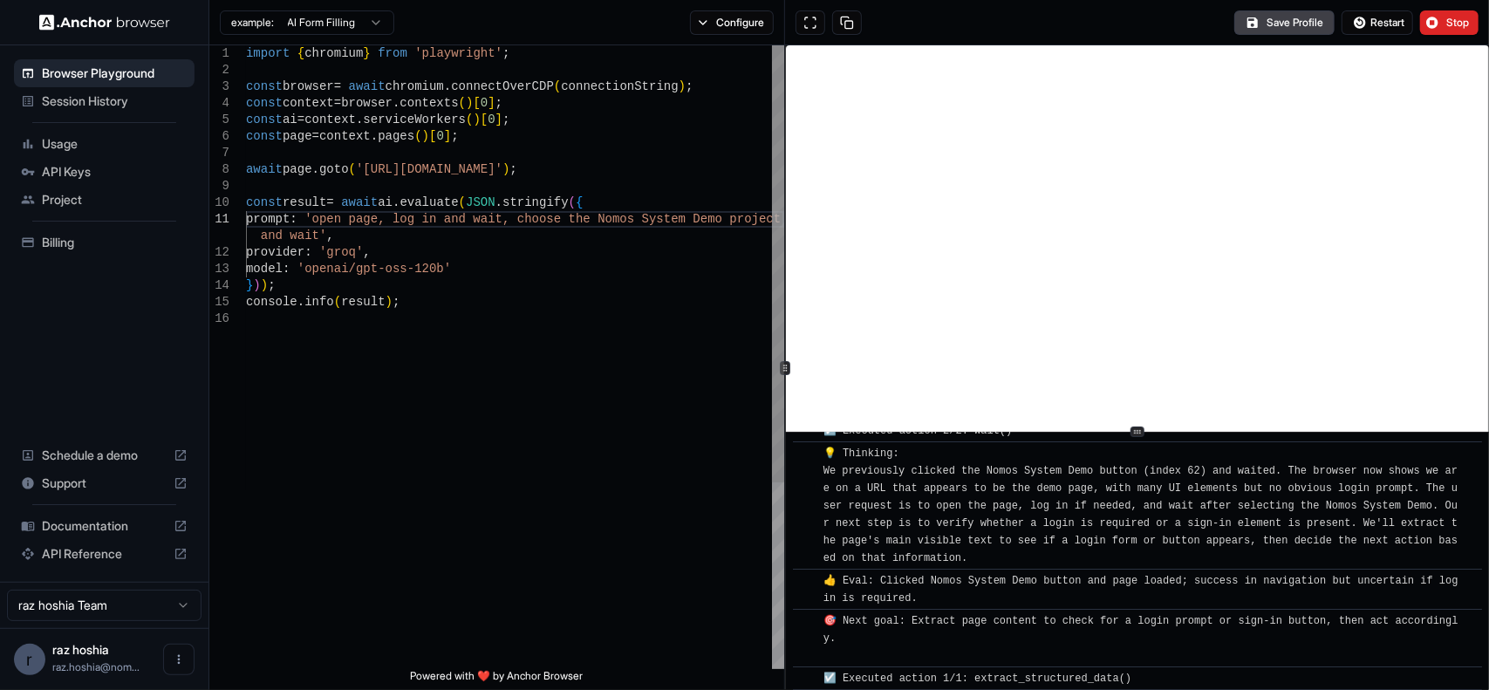
click at [313, 240] on div "import { chromium } from 'playwright' ; const browser = await chromium . connec…" at bounding box center [515, 489] width 538 height 889
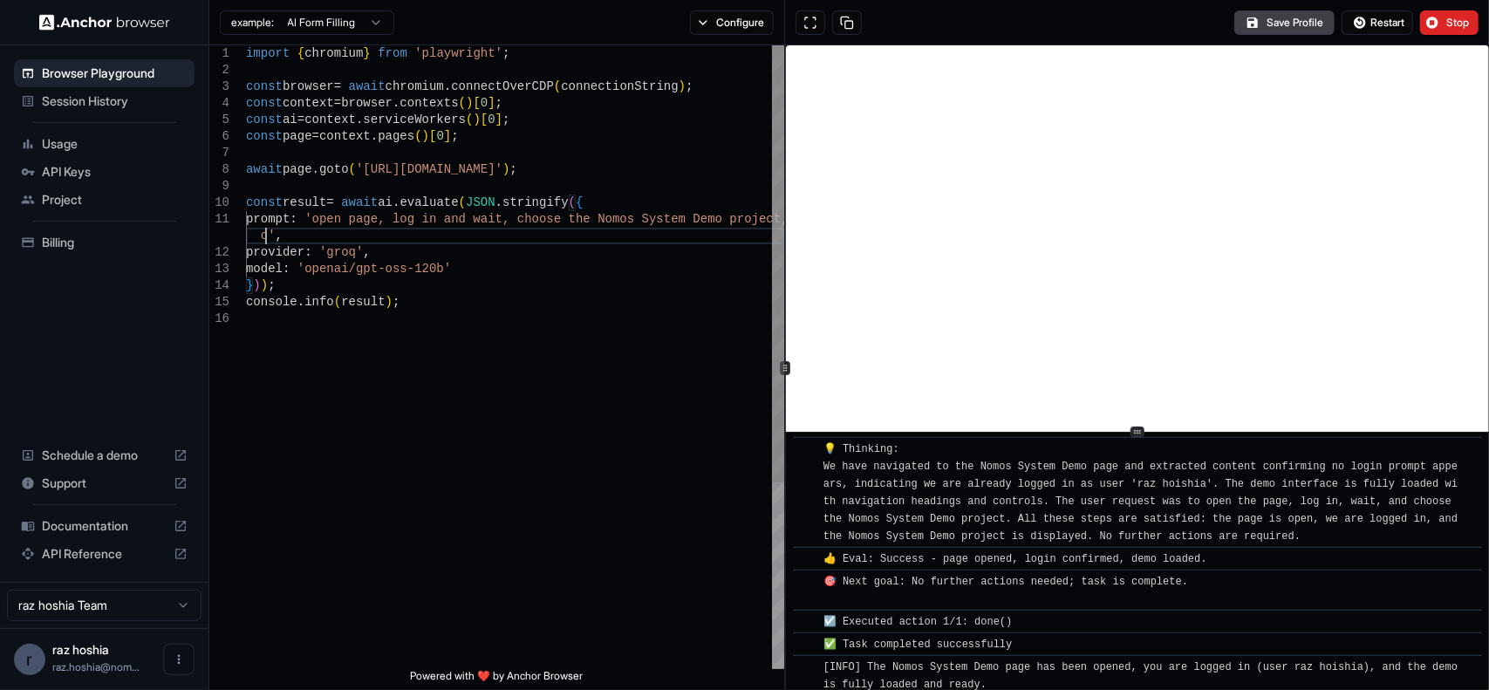
scroll to position [770, 0]
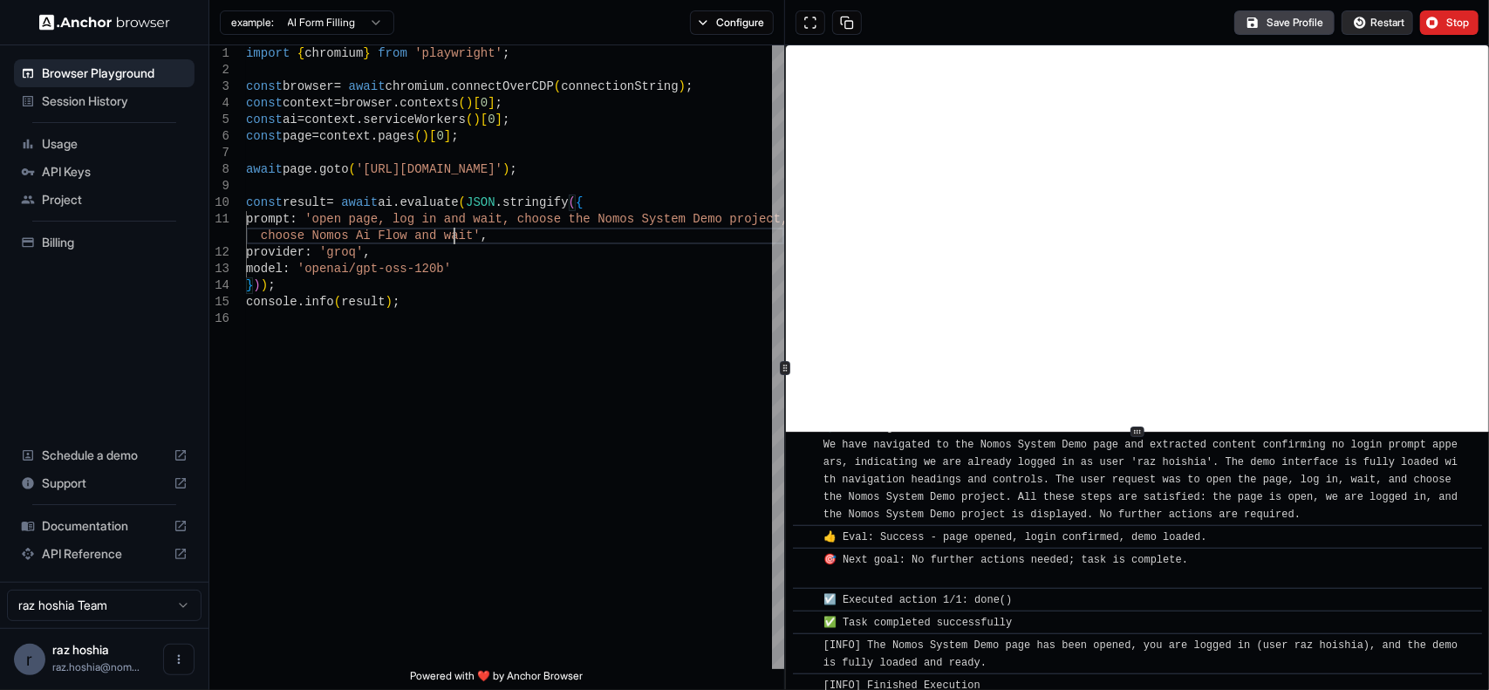
type textarea "**********"
click at [1355, 19] on button "Restart" at bounding box center [1378, 22] width 72 height 24
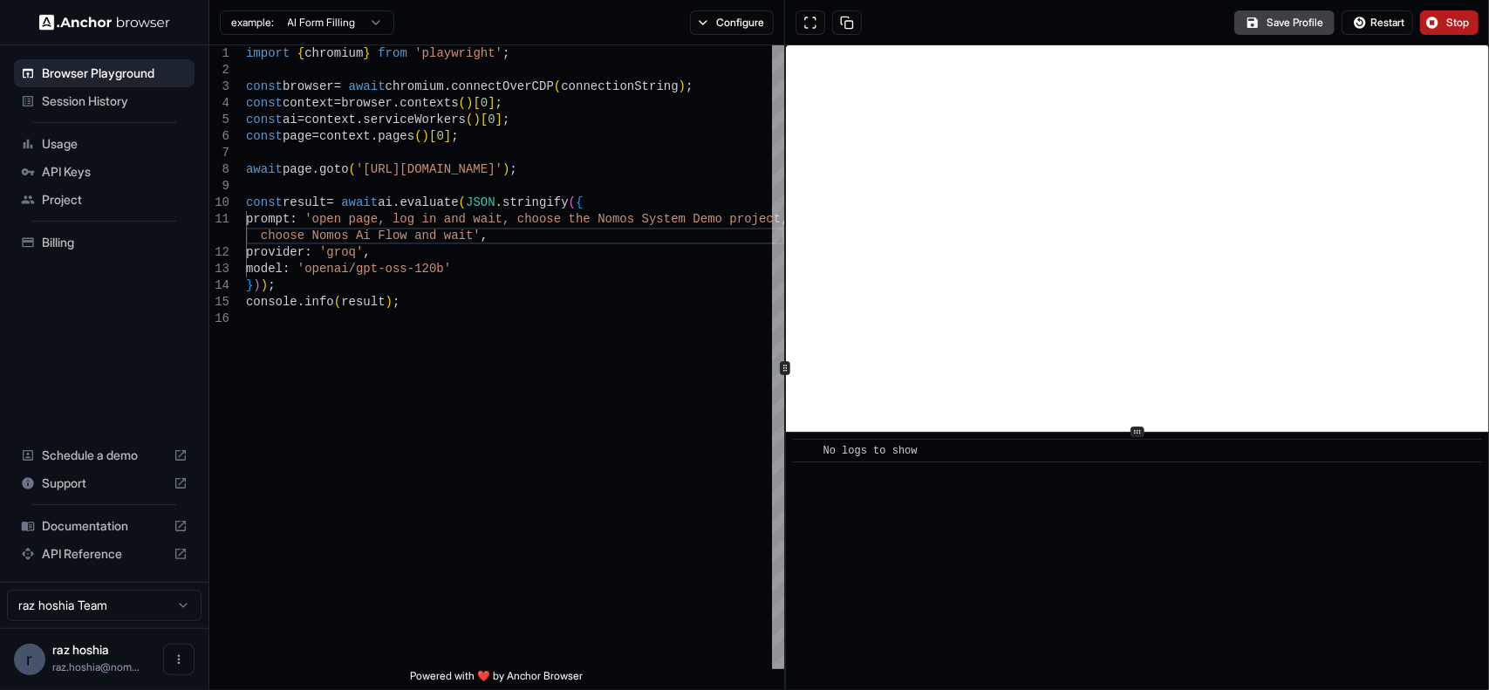
click at [1453, 25] on span "Stop" at bounding box center [1458, 23] width 24 height 14
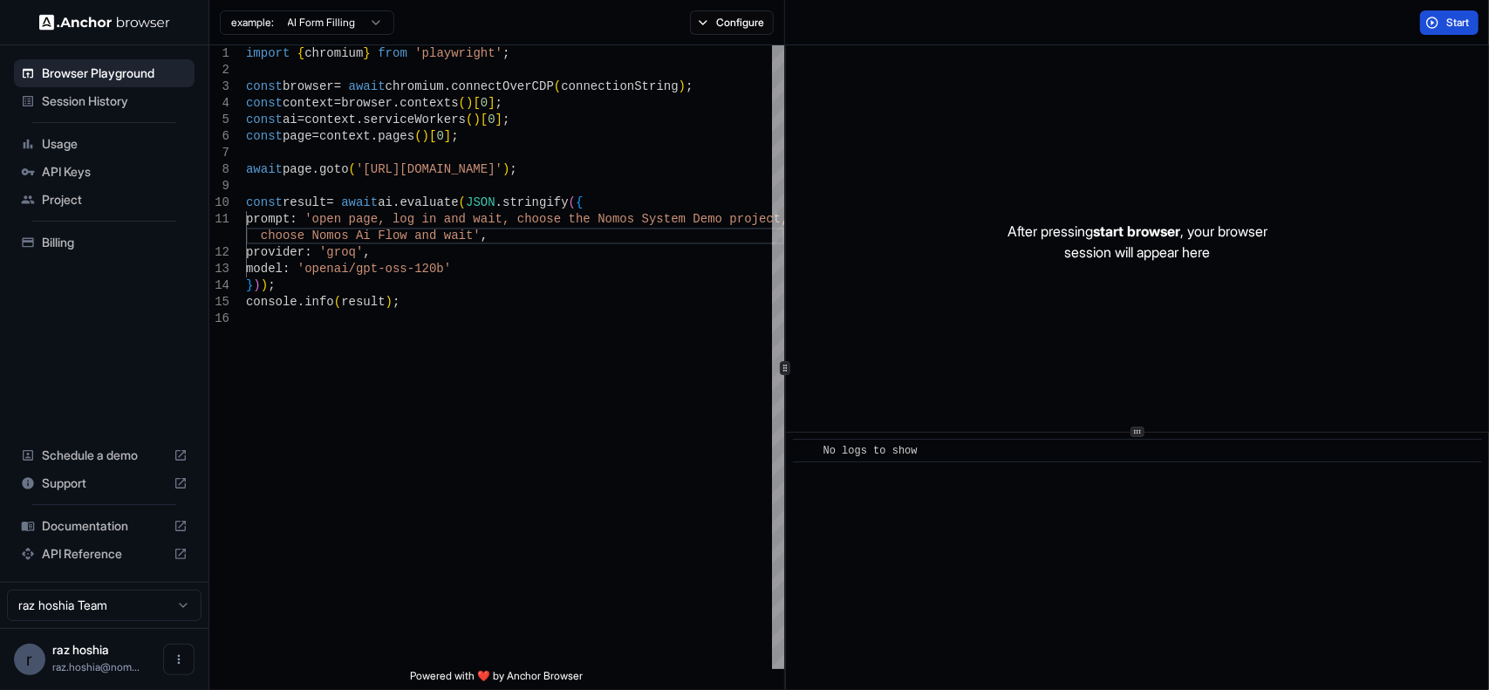
click at [1455, 24] on span "Start" at bounding box center [1458, 23] width 24 height 14
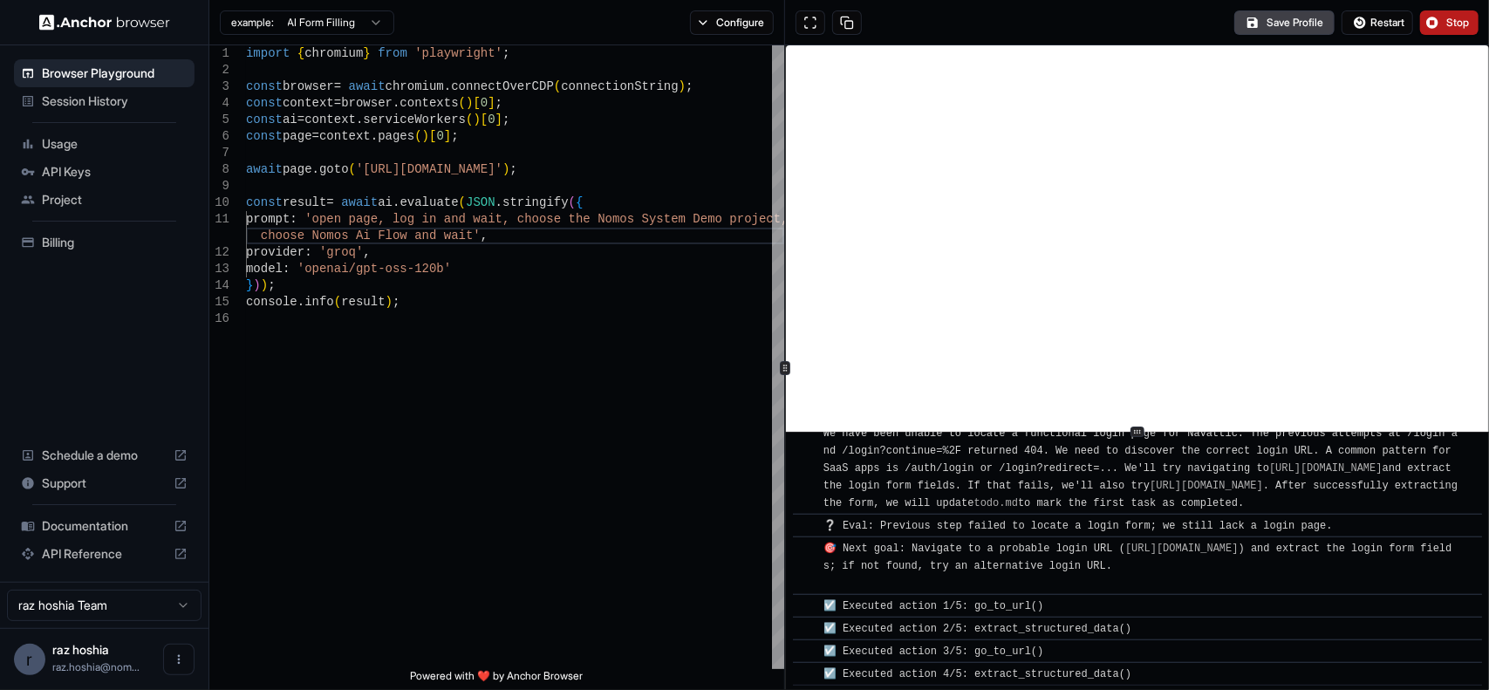
scroll to position [1397, 0]
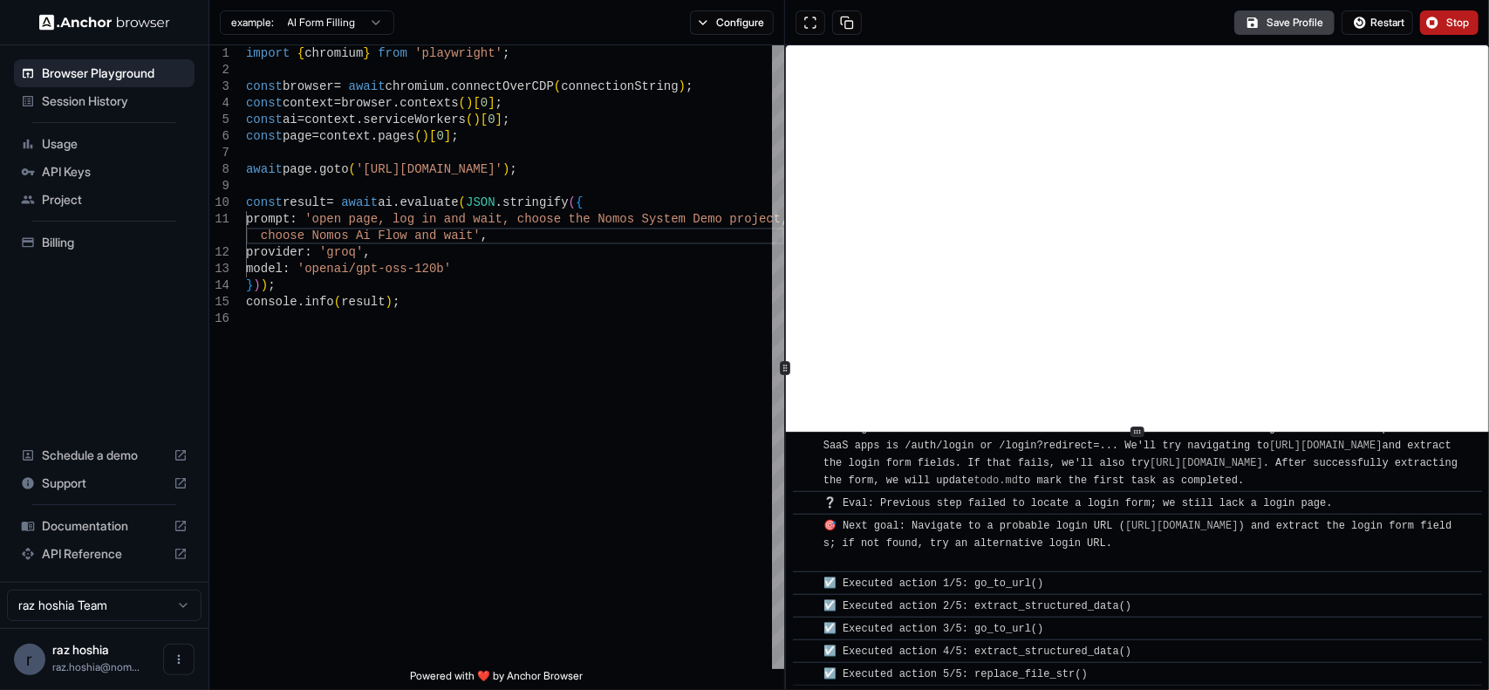
click at [1458, 17] on span "Stop" at bounding box center [1458, 23] width 24 height 14
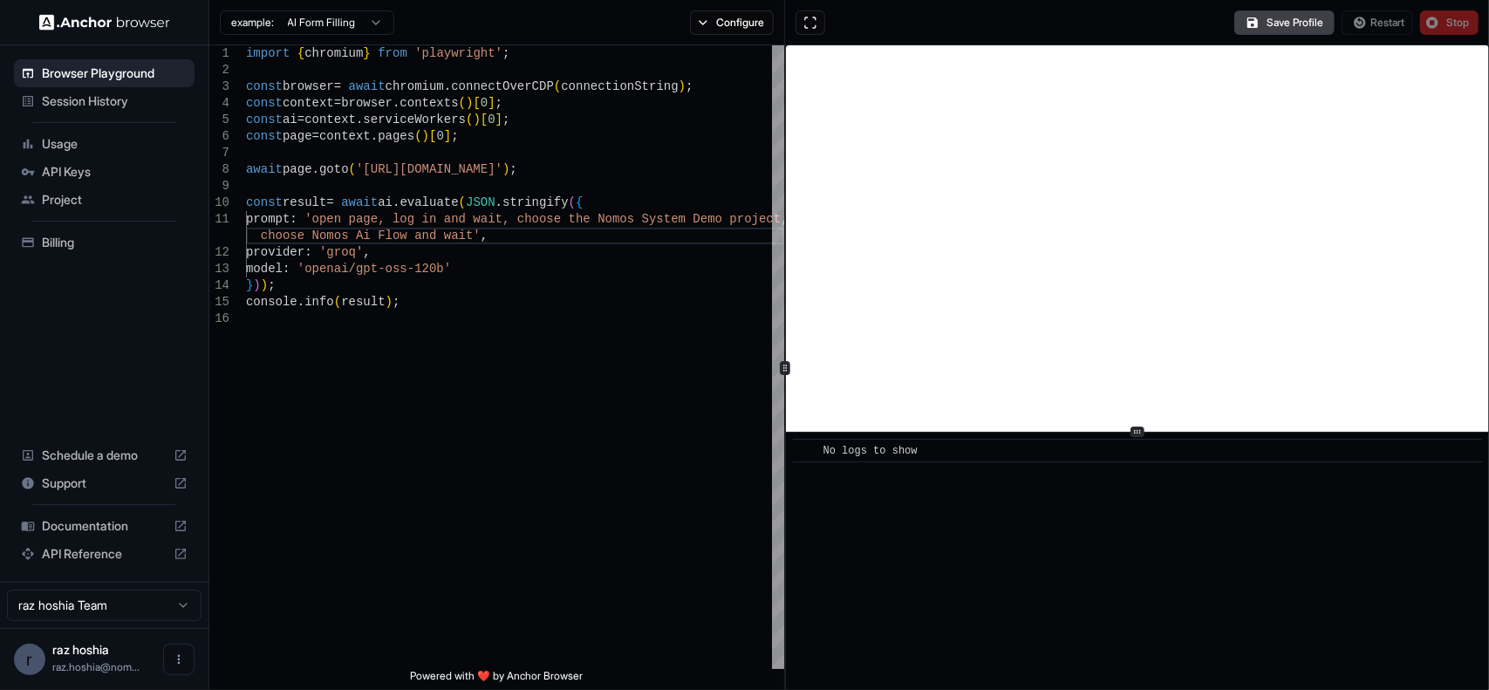
scroll to position [0, 0]
